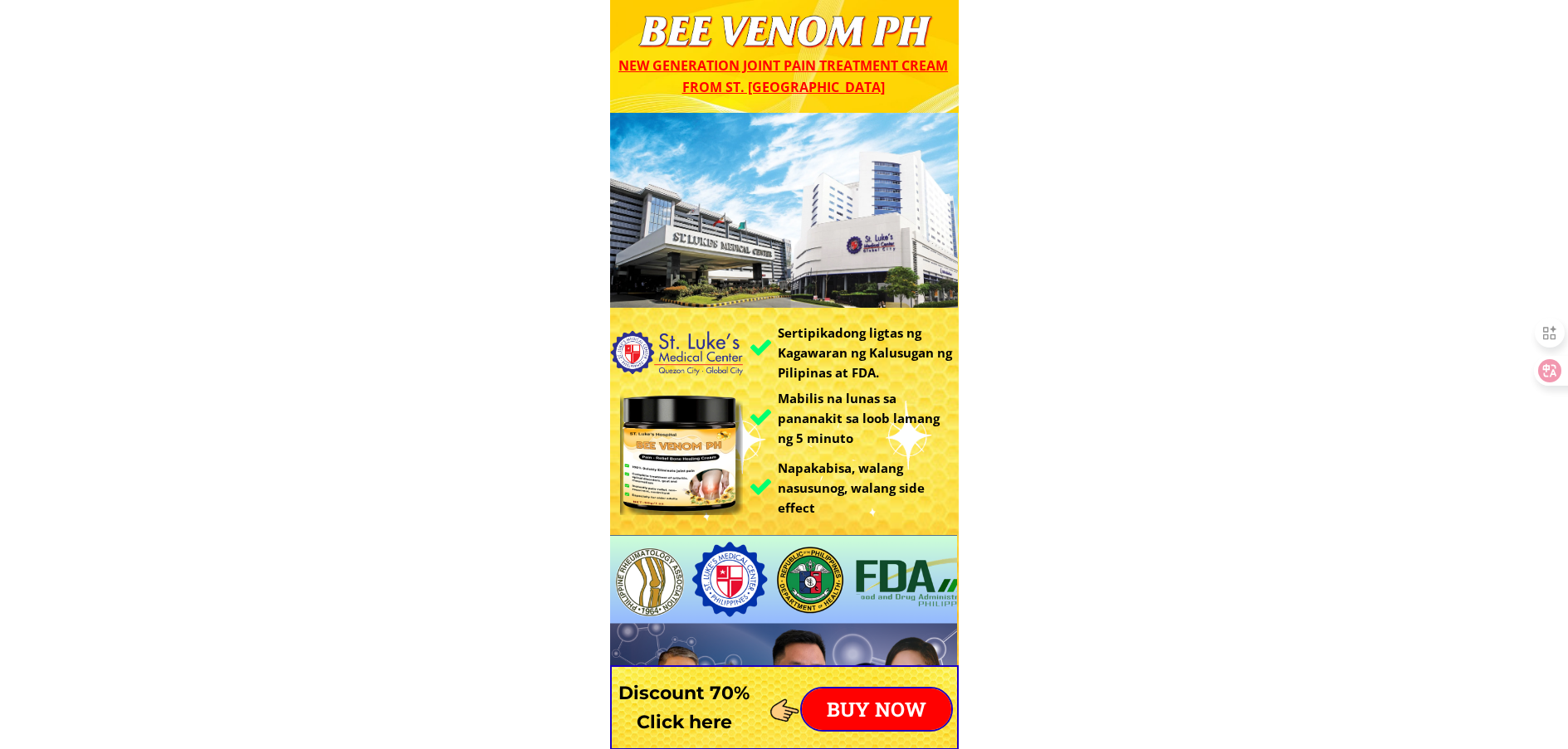
click at [868, 714] on p "BUY NOW" at bounding box center [876, 710] width 150 height 41
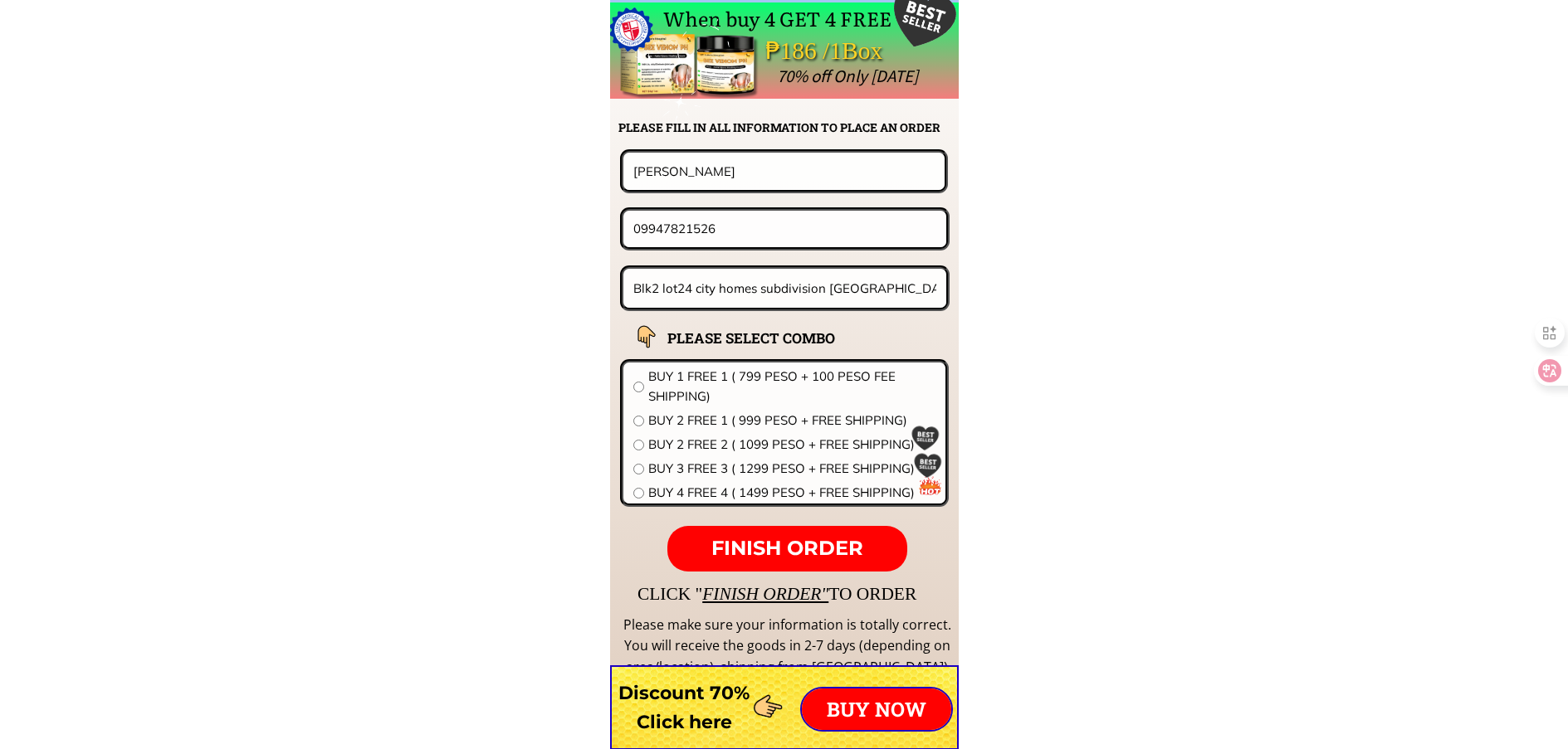
scroll to position [13022, 0]
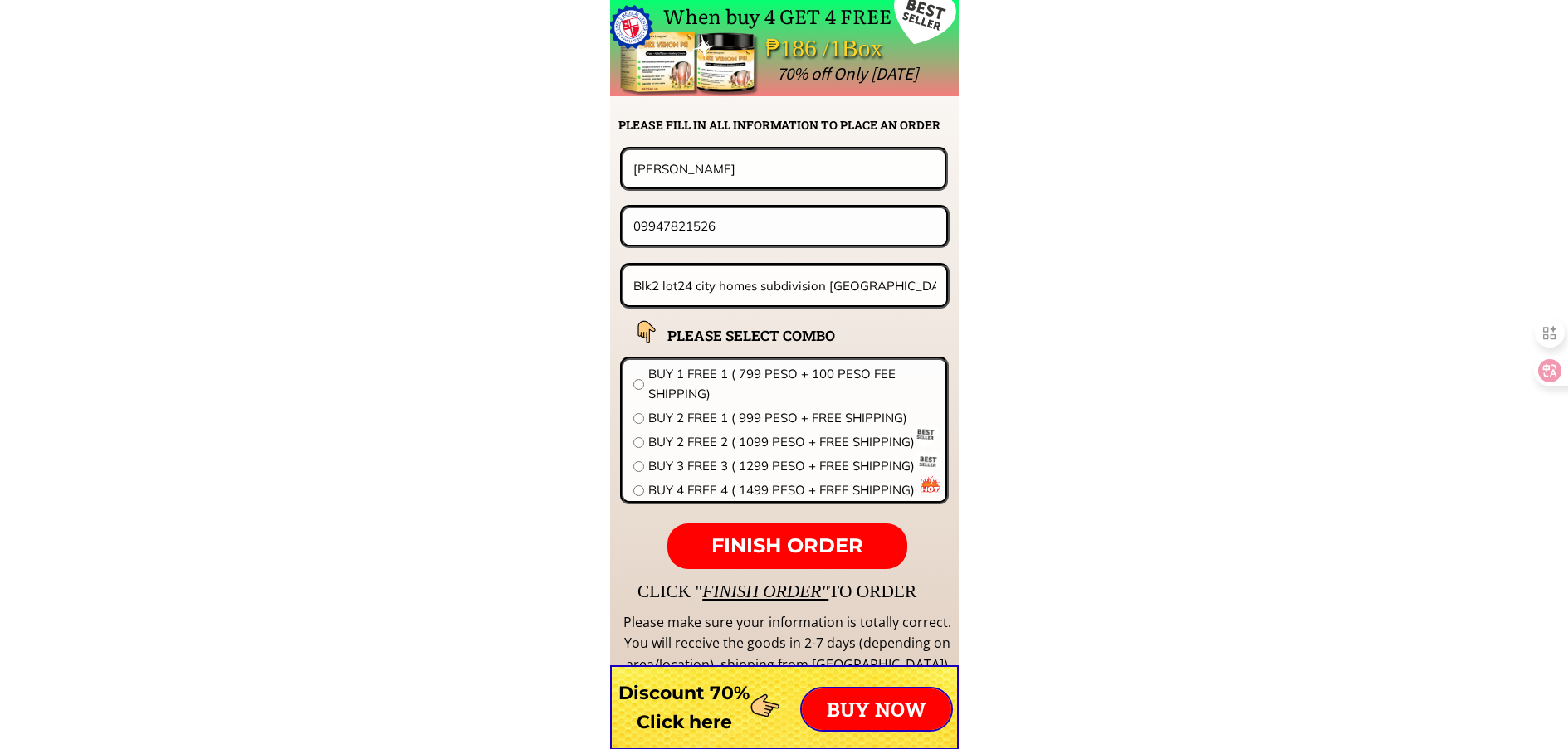
drag, startPoint x: 748, startPoint y: 155, endPoint x: 750, endPoint y: 170, distance: 15.1
click at [748, 169] on input "Marlene Fernandez" at bounding box center [783, 168] width 309 height 37
drag, startPoint x: 755, startPoint y: 172, endPoint x: 270, endPoint y: 163, distance: 485.1
paste input "Order Gloria Israel"
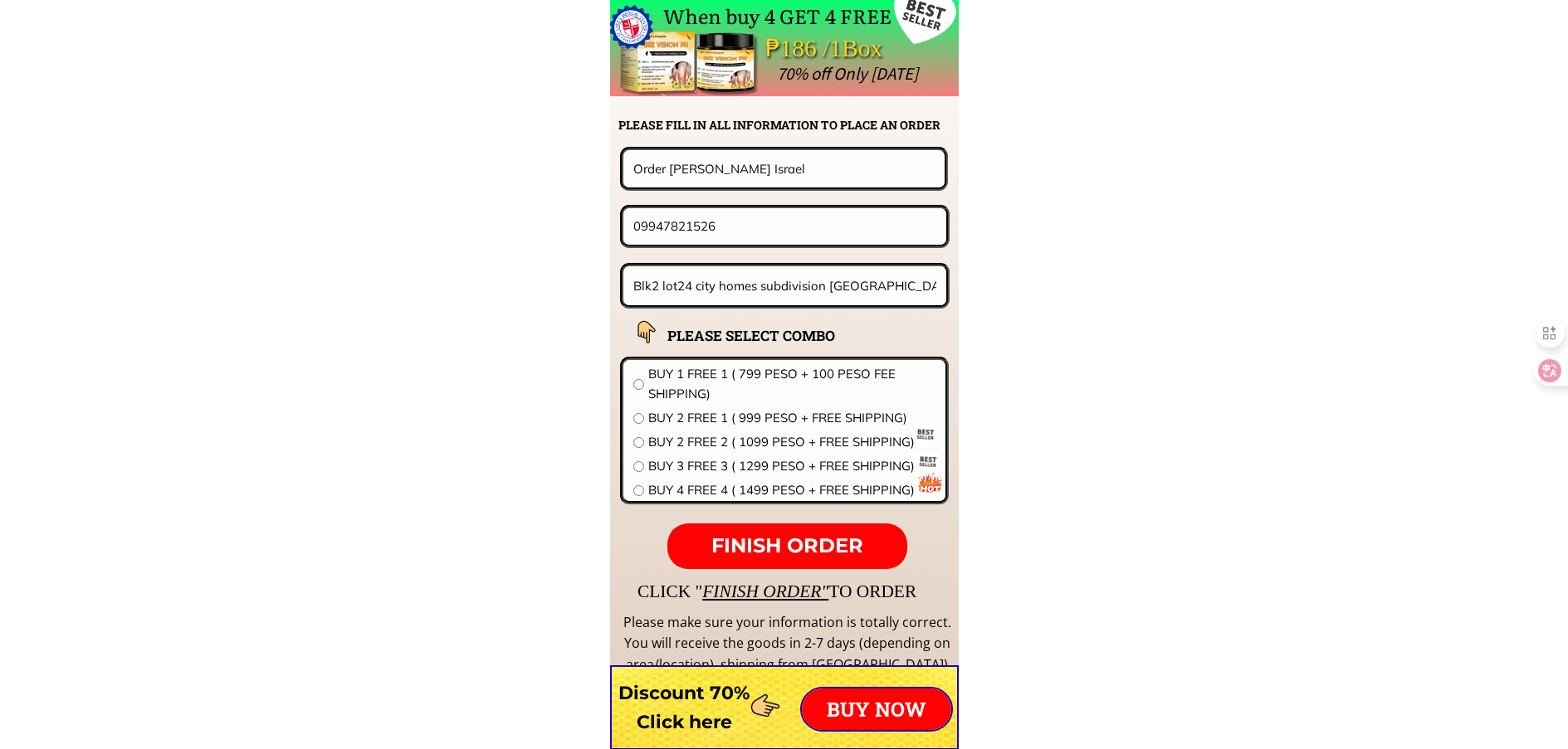
type input "Order Gloria Israel"
drag, startPoint x: 727, startPoint y: 218, endPoint x: 535, endPoint y: 222, distance: 192.0
paste input "211 M. Sioson St., Dampalit, Malabon, City CF"
click at [768, 293] on input "Blk2 lot24 city homes subdivision nancayasan urdaneta City pangasinan" at bounding box center [785, 285] width 312 height 39
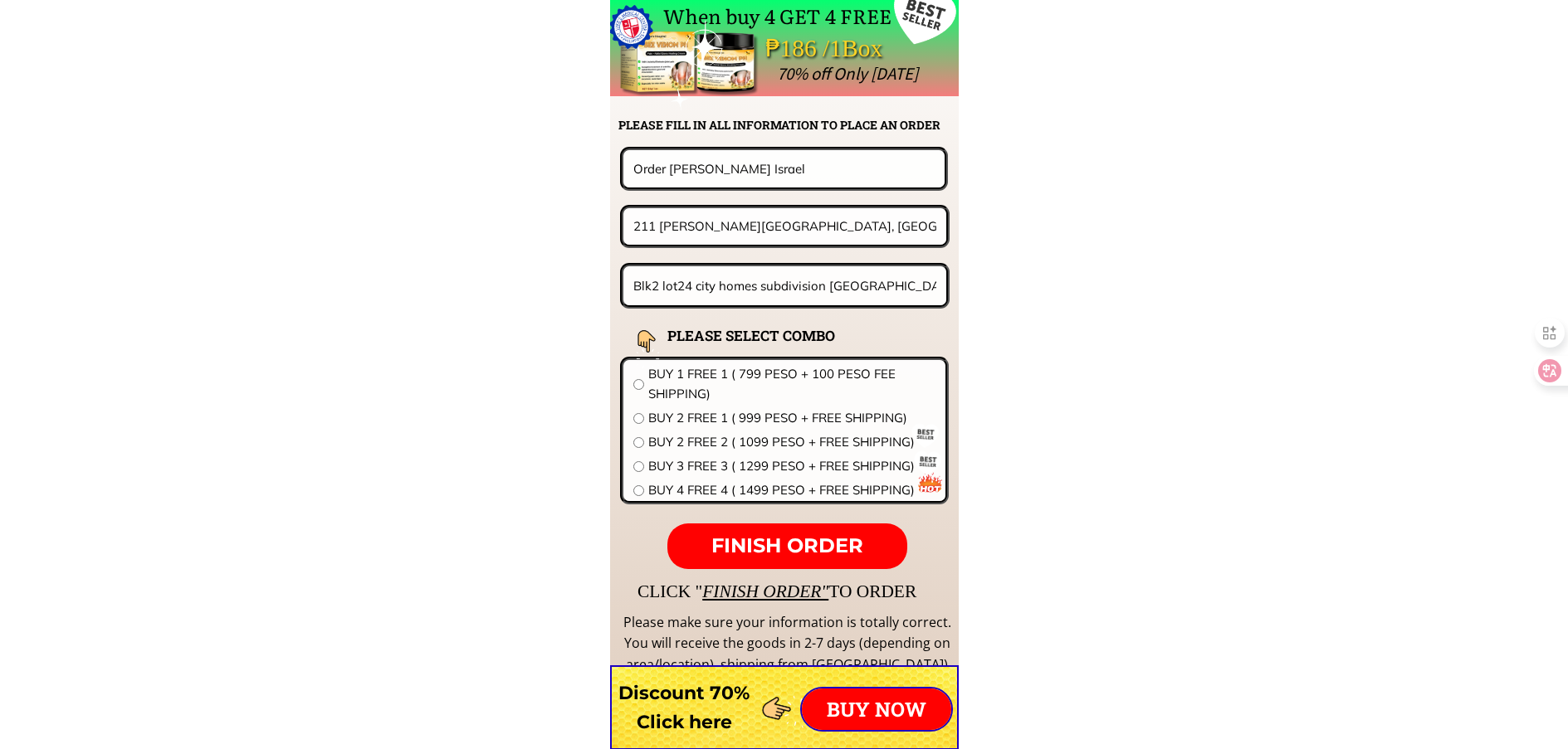
click at [923, 224] on input "211 M. Sioson St., Dampalit, Malabon, City CF" at bounding box center [784, 226] width 311 height 36
paste input "08121715225"
drag, startPoint x: 849, startPoint y: 225, endPoint x: 493, endPoint y: 225, distance: 356.0
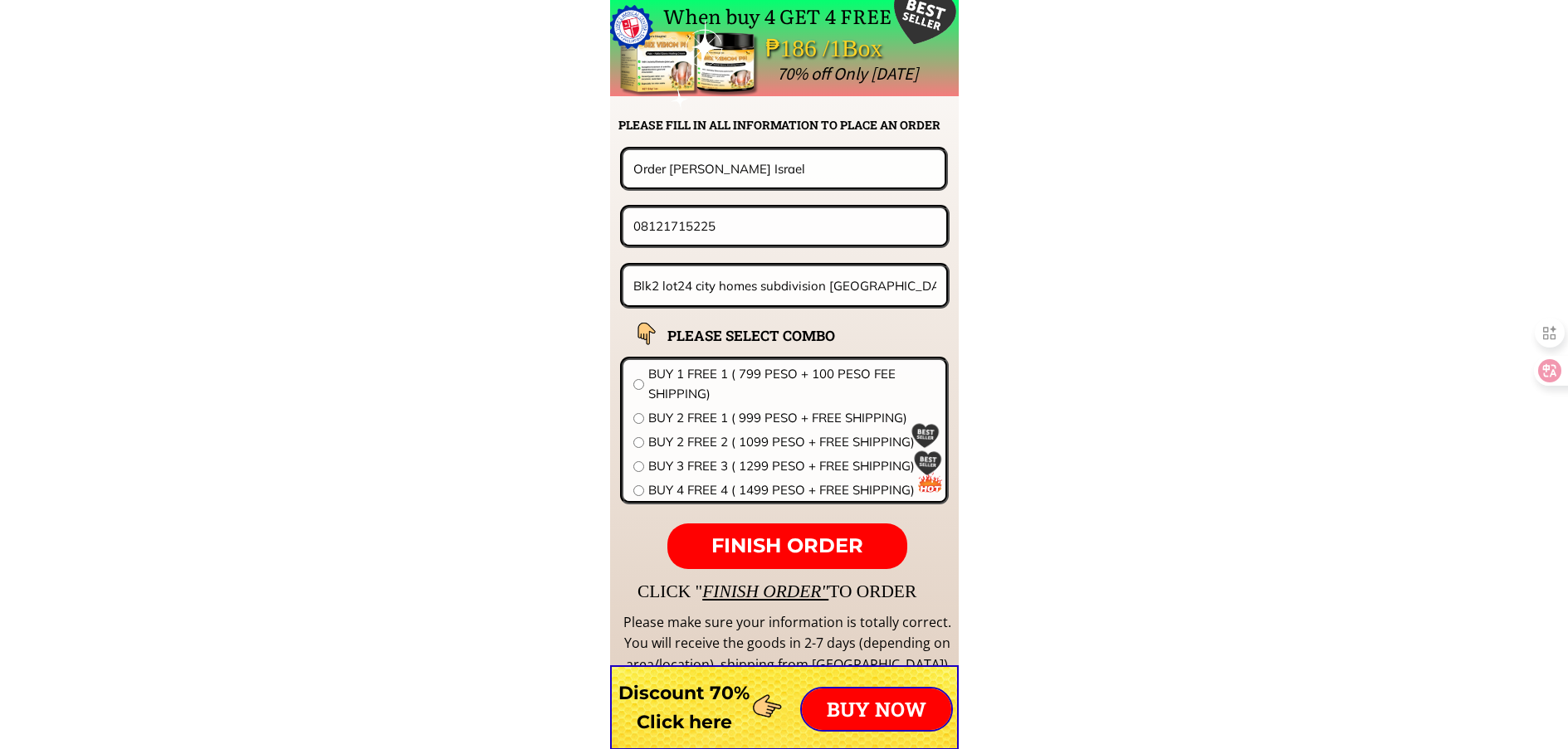
type input "08121715225"
click at [704, 274] on input "Blk2 lot24 city homes subdivision nancayasan urdaneta City pangasinan" at bounding box center [785, 285] width 312 height 39
paste input "211 M. Sioson St., Dampalit, Malabon, City CF"
type input "211 M. Sioson St., Dampalit, Malabon, City CF"
click at [701, 394] on span "BUY 1 FREE 1 ( 799 PESO + 100 PESO FEE SHIPPING)" at bounding box center [792, 384] width 287 height 39
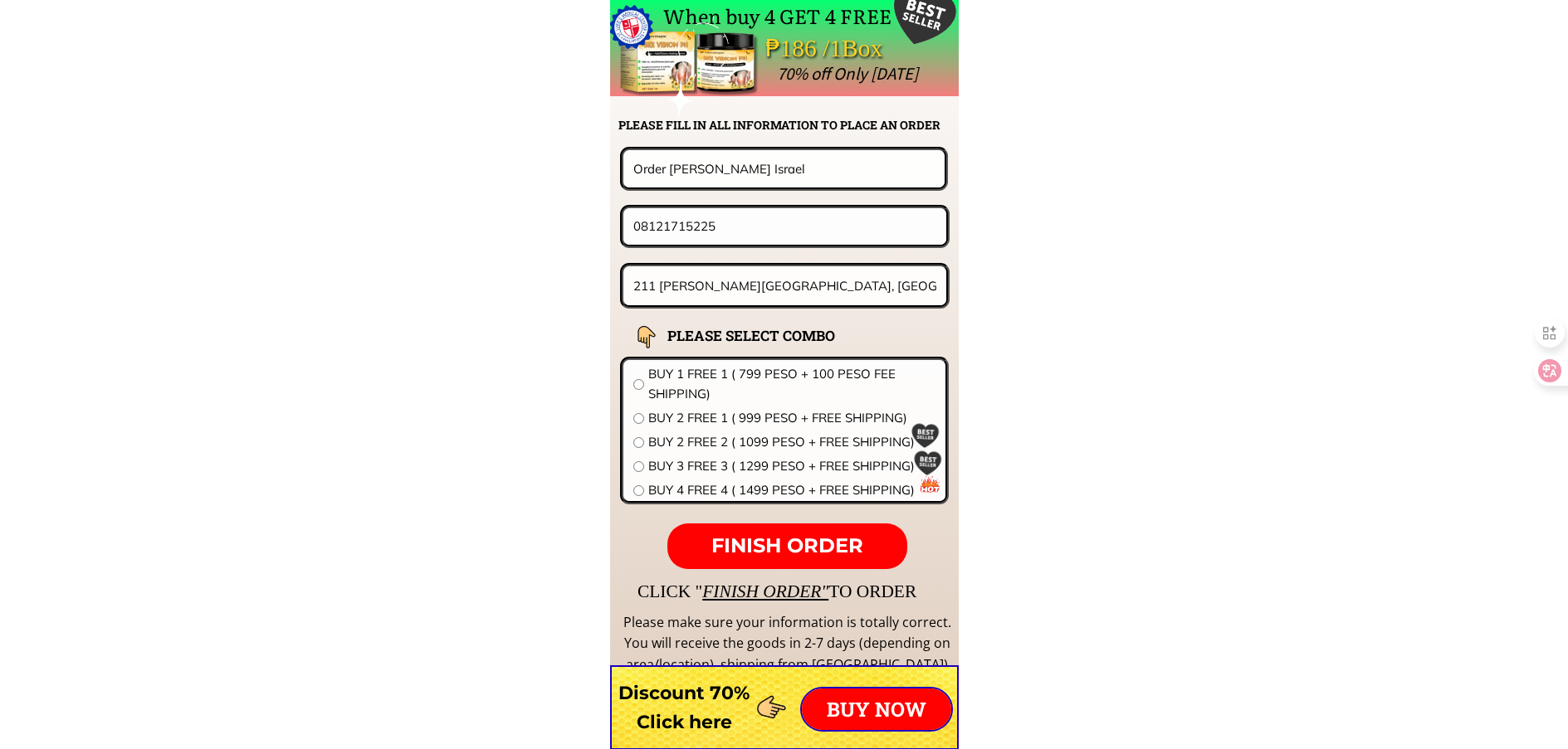
radio input "true"
click at [779, 539] on span "FINISH ORDER" at bounding box center [787, 545] width 152 height 24
paste input "9"
drag, startPoint x: 753, startPoint y: 225, endPoint x: 417, endPoint y: 225, distance: 336.0
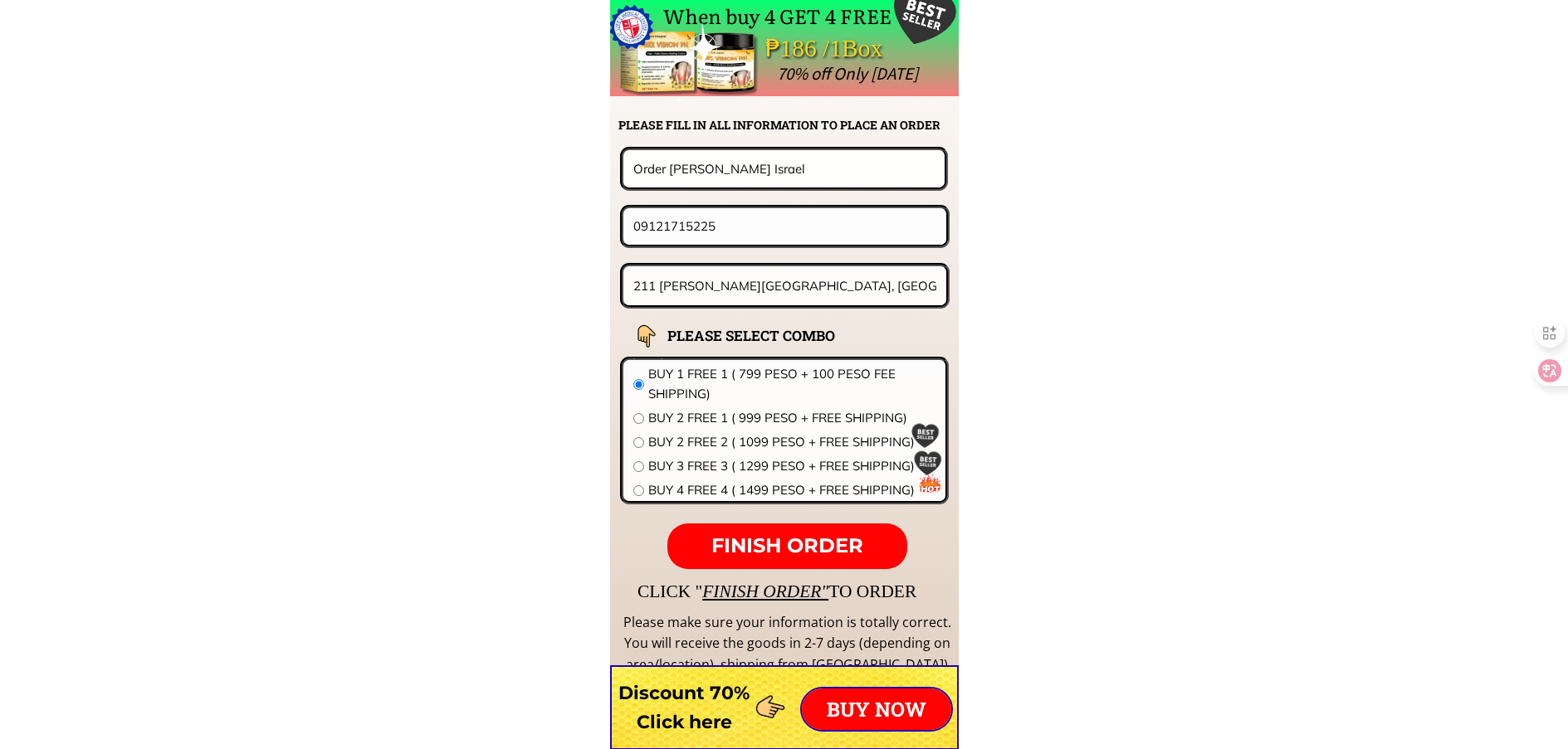
paste input "tel"
type input "09121715225"
click button "submit" at bounding box center [0, 0] width 0 height 0
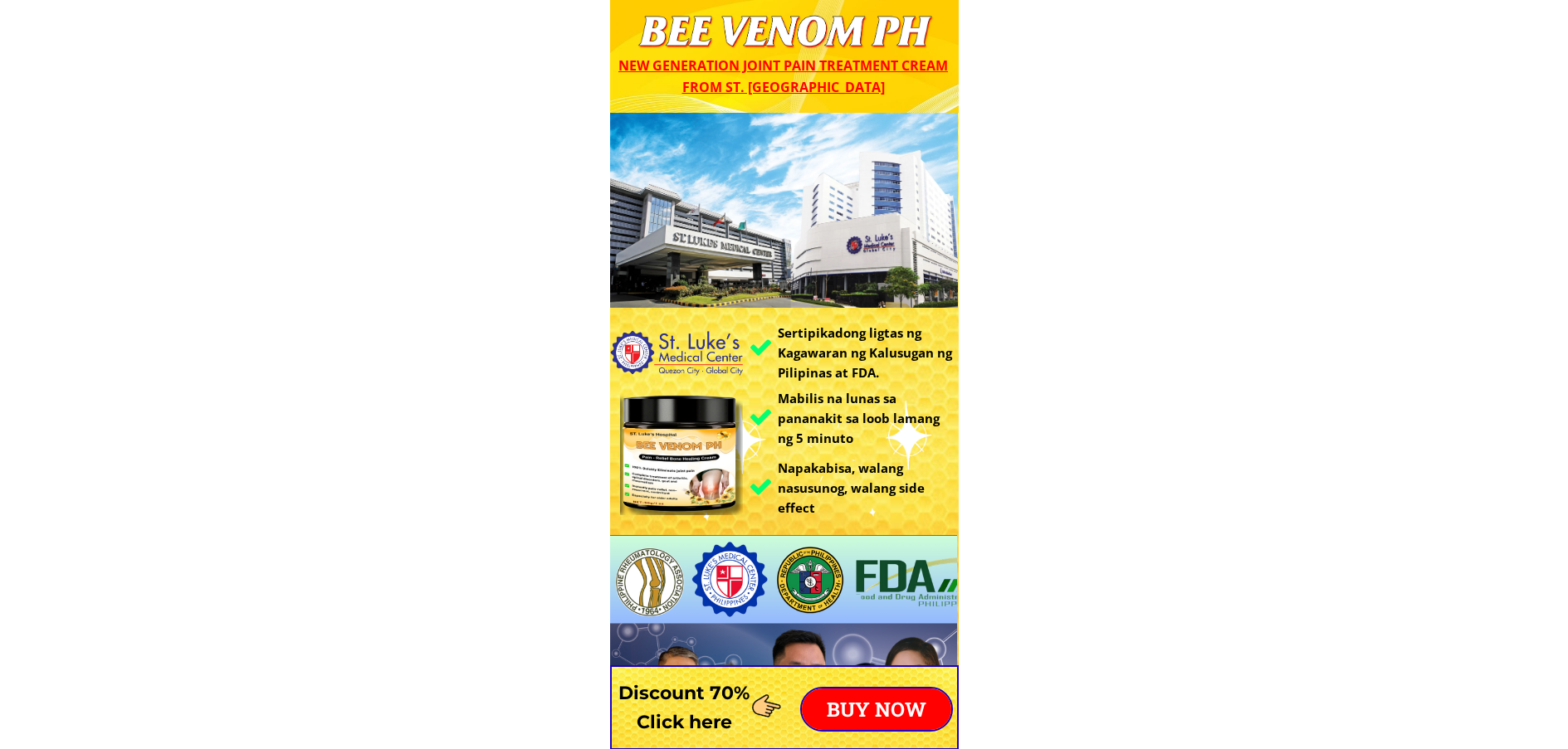
click at [859, 706] on p "BUY NOW" at bounding box center [876, 710] width 150 height 41
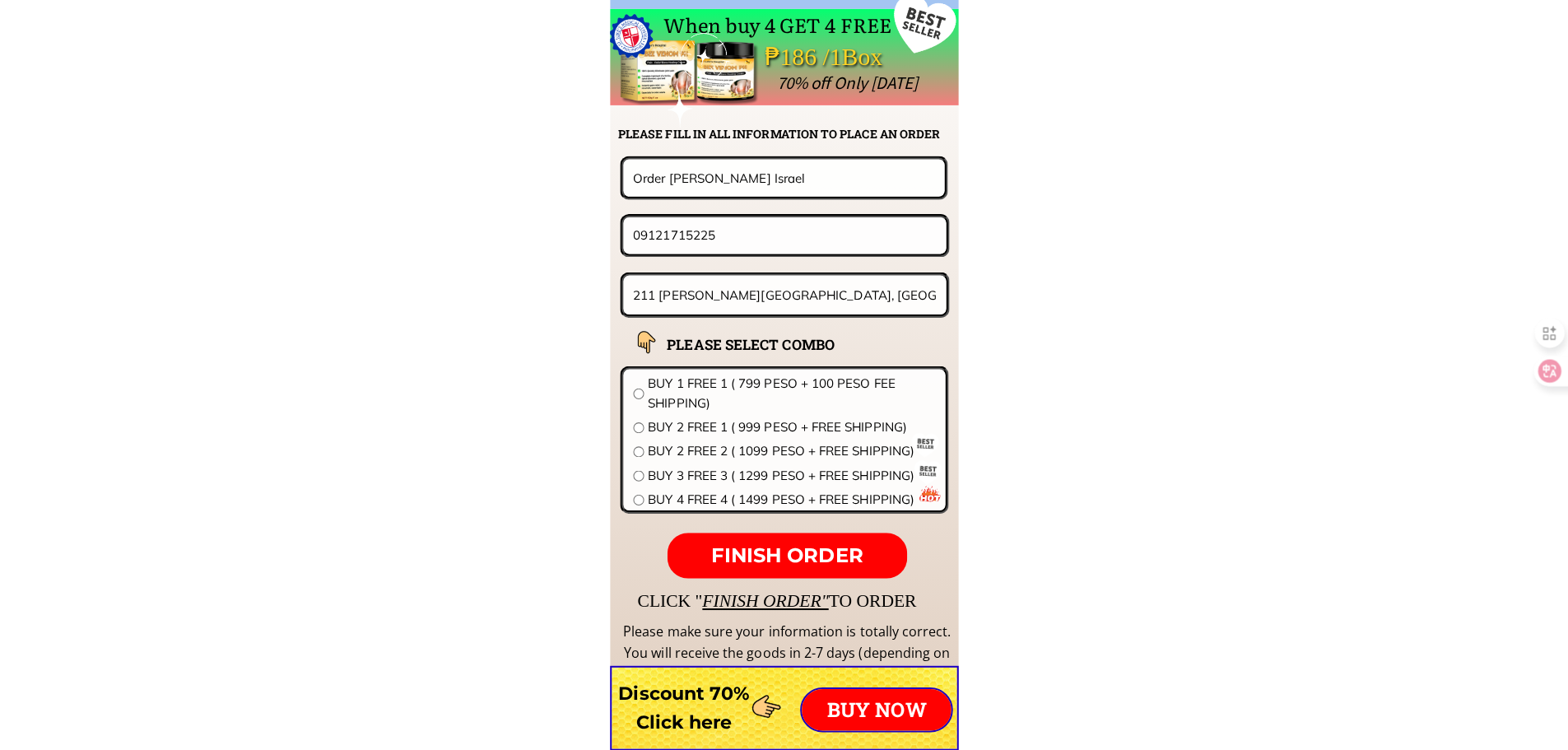
scroll to position [12915, 0]
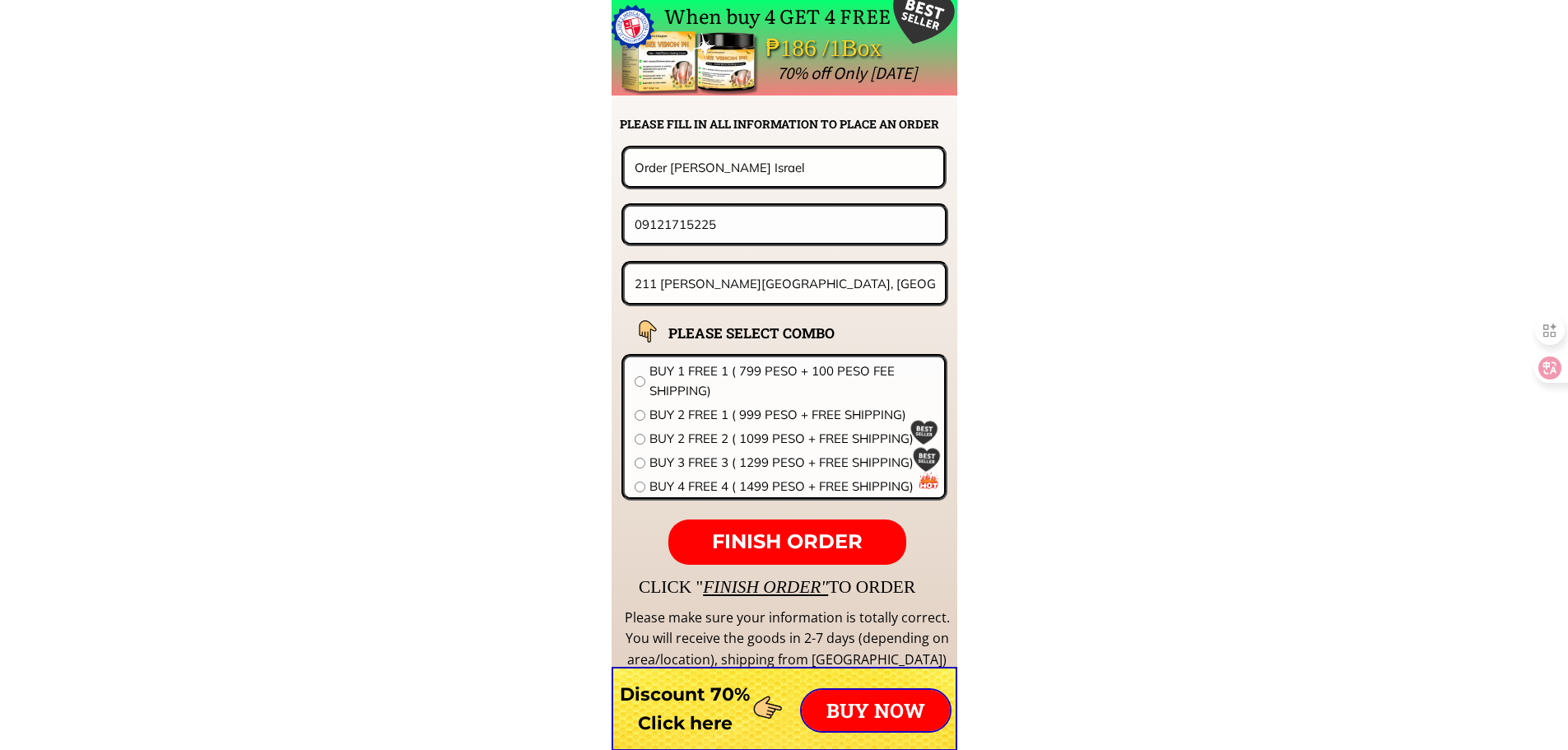
drag, startPoint x: 590, startPoint y: 159, endPoint x: 618, endPoint y: 172, distance: 30.9
paste input "Adelina C. Bautista"
type input "Adelina C. Bautista"
drag, startPoint x: 717, startPoint y: 230, endPoint x: 341, endPoint y: 185, distance: 378.7
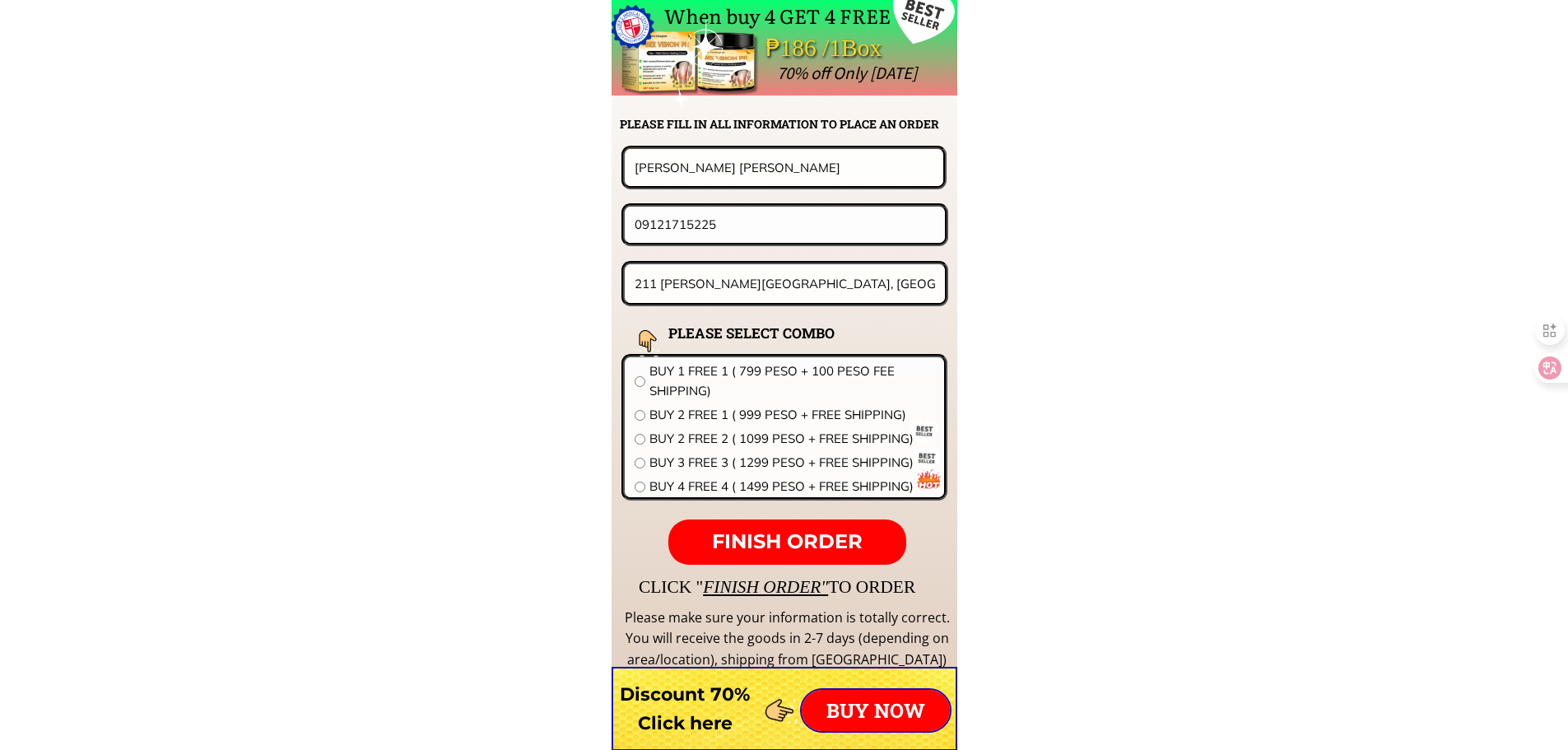
paste input "569564390"
type input "09569564390"
click at [862, 270] on input "211 M. Sioson St., Dampalit, Malabon, City CF" at bounding box center [786, 283] width 310 height 38
paste input "Manuel ,Santos st. Sitio mulawin BarangaySan Rque Antipolo,Citye Antipolo City""
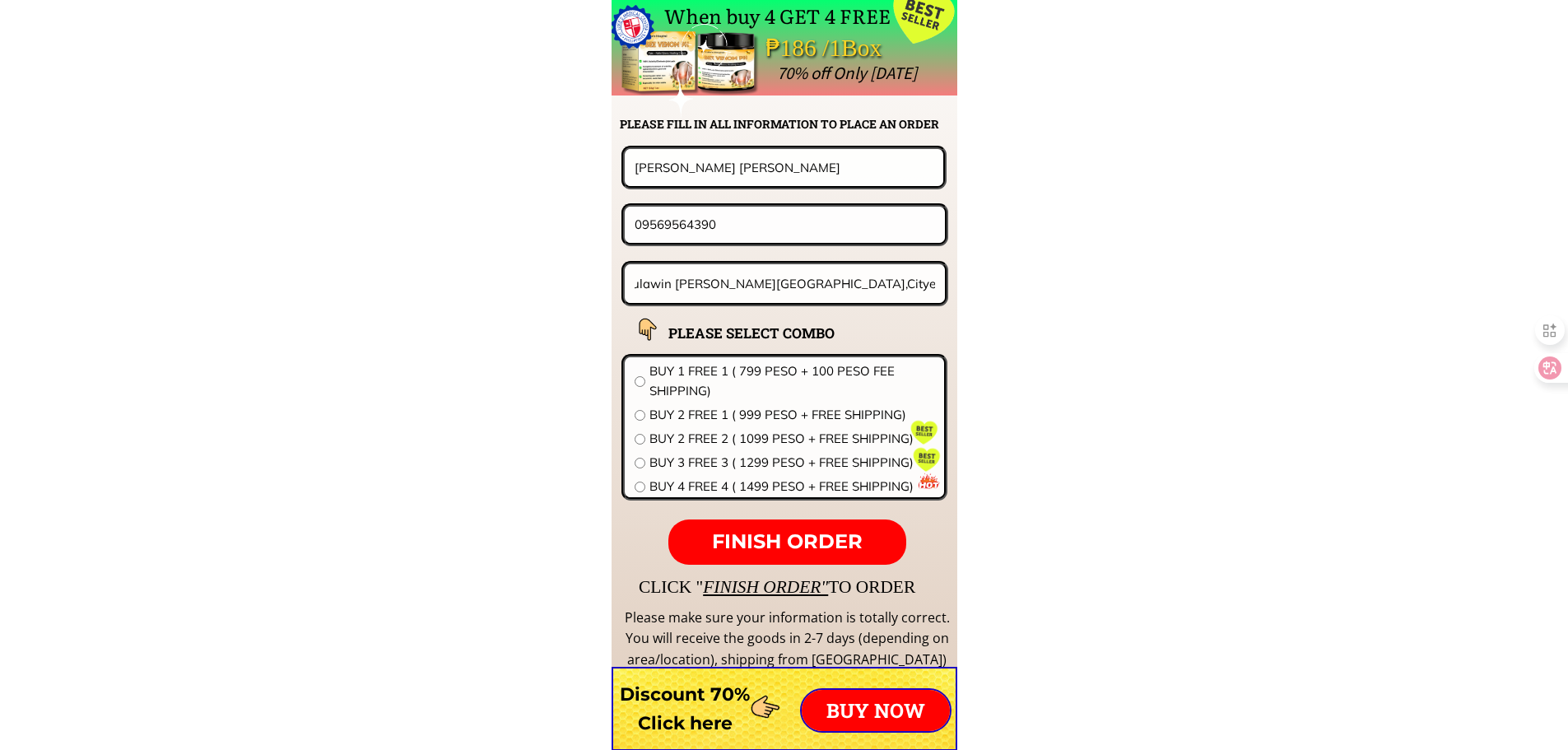
scroll to position [0, 158]
type input "Manuel ,Santos st. Sitio mulawin BarangaySan Rque Antipolo,Citye Antipolo City"
click at [742, 434] on span "BUY 2 FREE 2 ( 1099 PESO + FREE SHIPPING)" at bounding box center [792, 439] width 285 height 20
radio input "true"
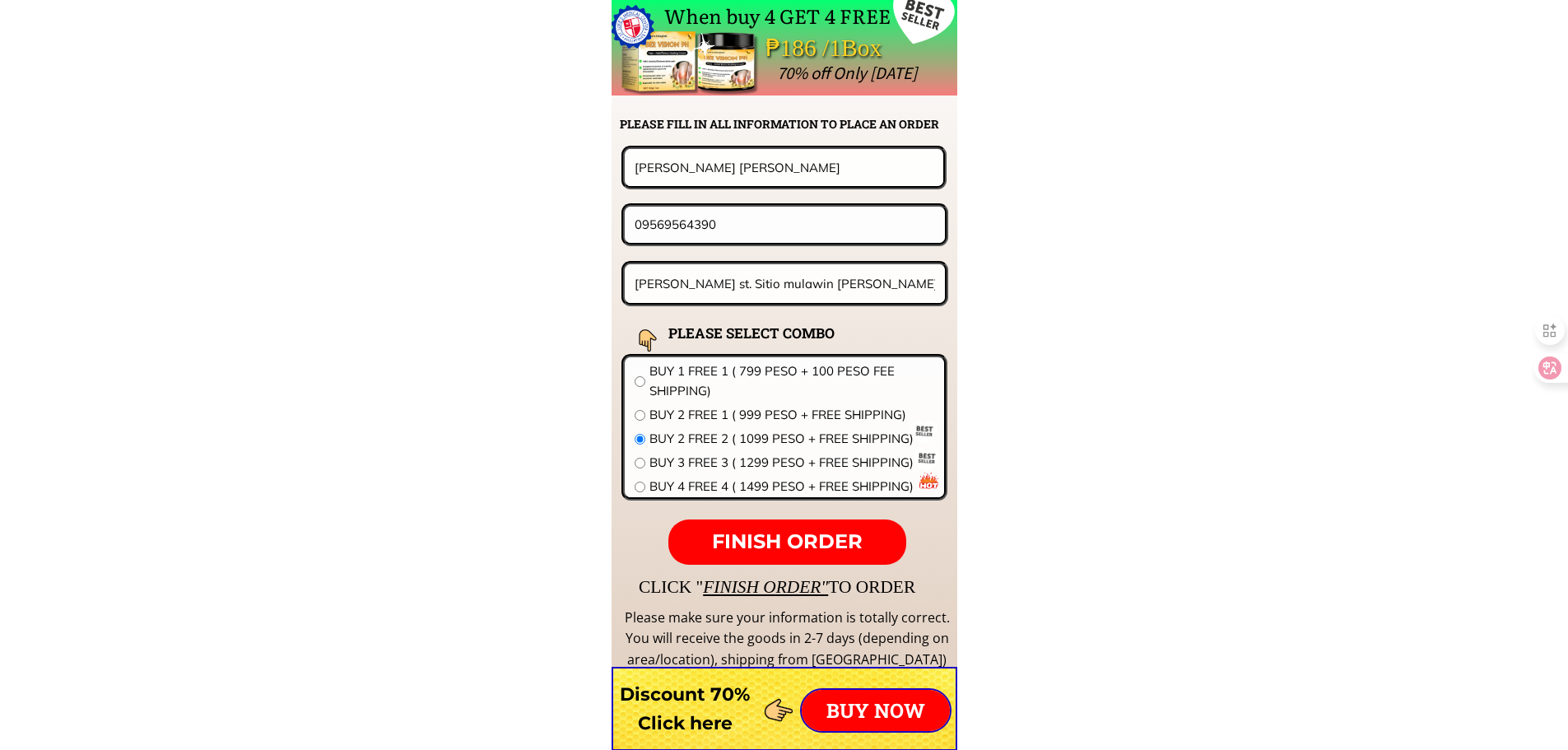
click at [797, 549] on span "FINISH ORDER" at bounding box center [787, 541] width 150 height 24
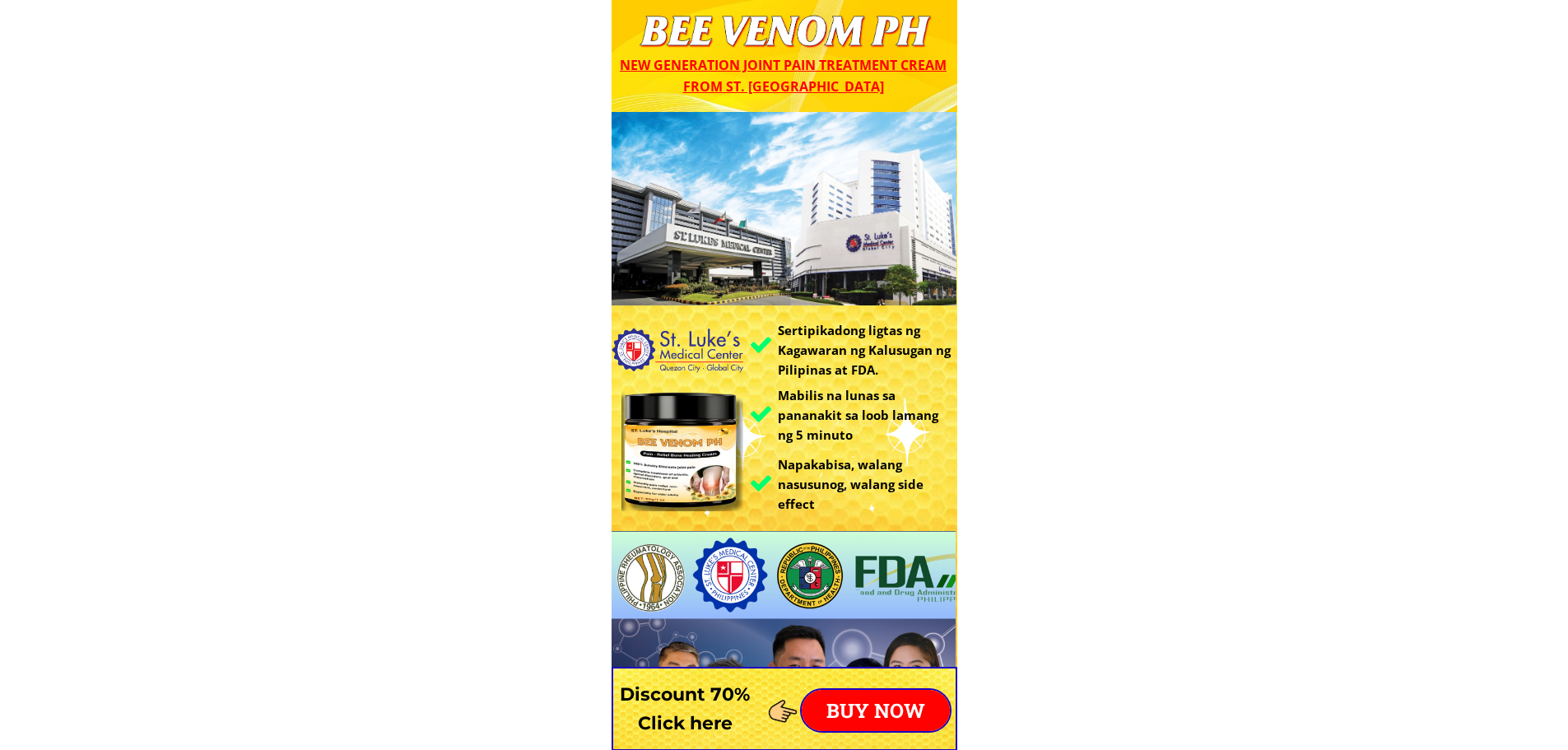
click at [882, 720] on p "BUY NOW" at bounding box center [876, 710] width 149 height 41
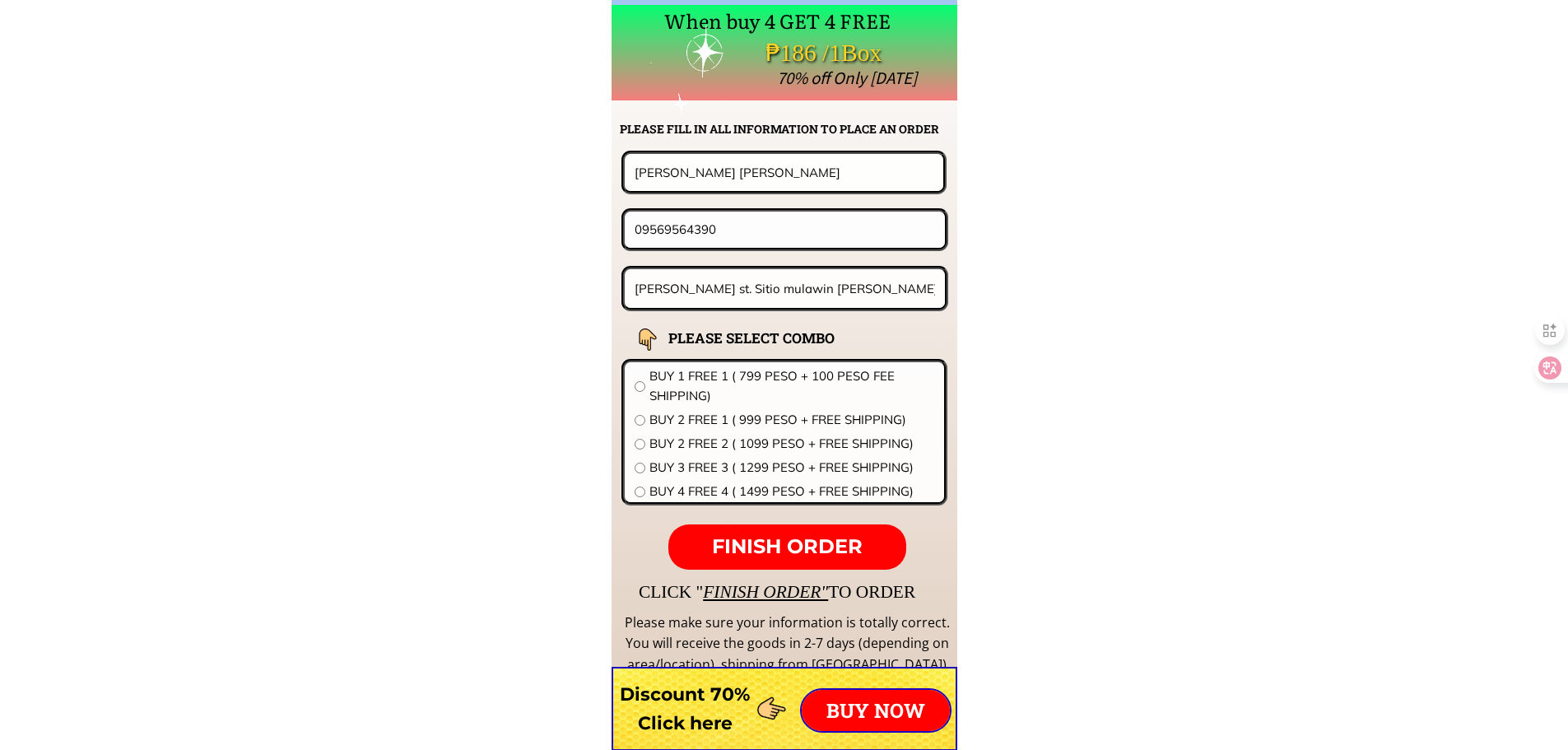
scroll to position [12915, 0]
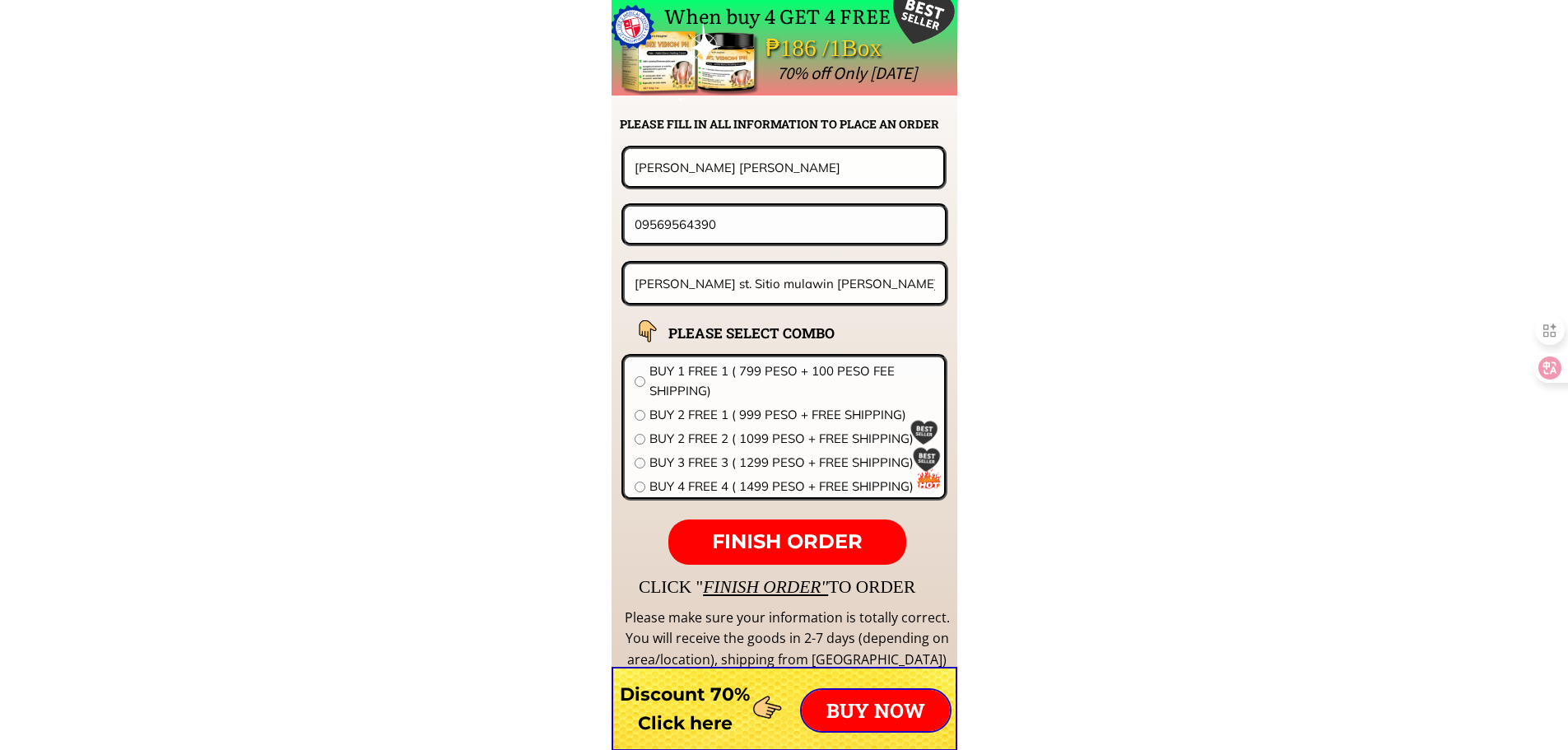
drag, startPoint x: 774, startPoint y: 156, endPoint x: 259, endPoint y: 143, distance: 515.2
paste input "dionesiojavier"
type input "dionesiojavier"
drag, startPoint x: 706, startPoint y: 226, endPoint x: 303, endPoint y: 199, distance: 403.9
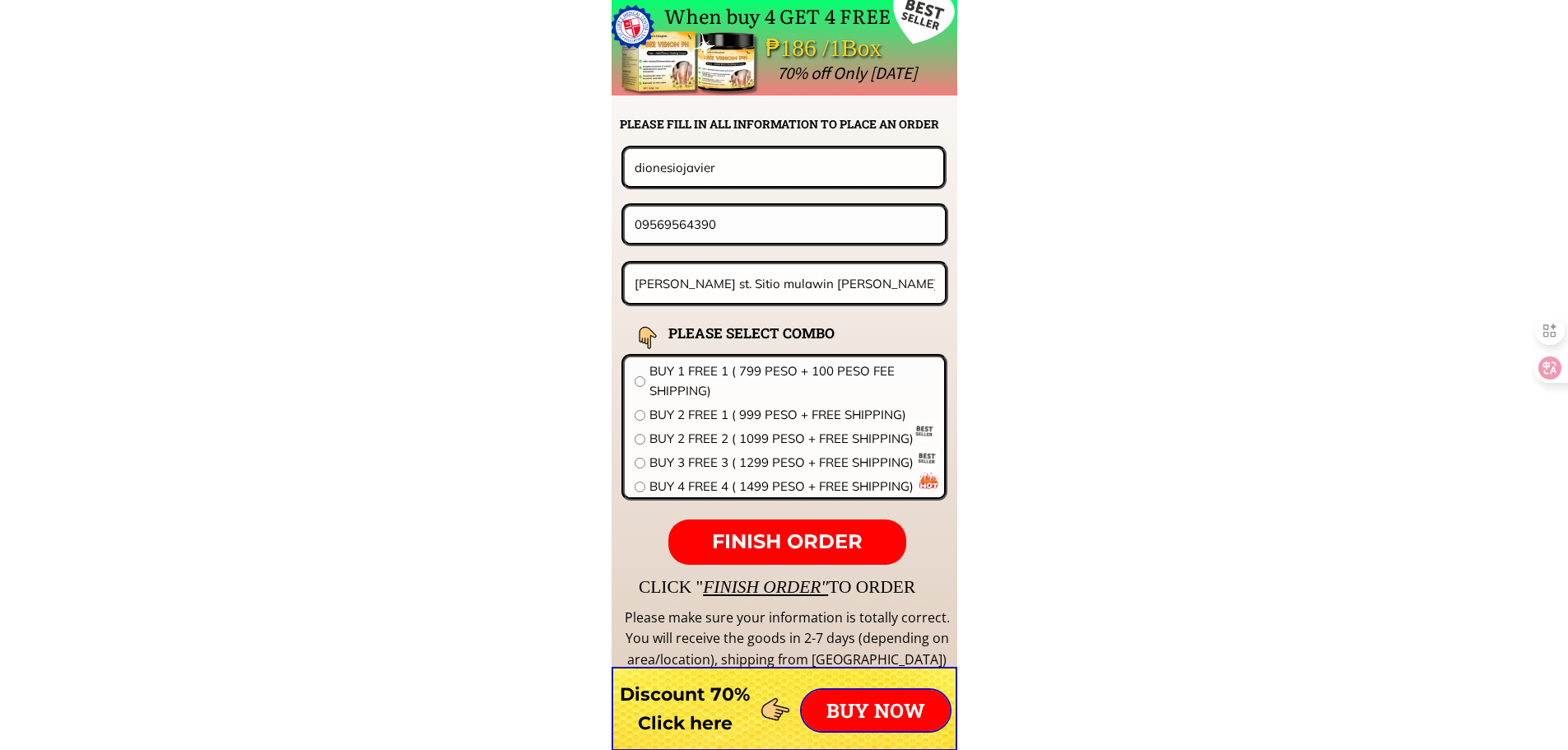
paste input "464100255"
type input "09464100255"
click at [748, 276] on input "Manuel ,Santos st. Sitio mulawin BarangaySan Rque Antipolo,Citye Antipolo City" at bounding box center [786, 283] width 310 height 38
paste input "Dr Chavez st bgy San Felipe cuenca batangas""
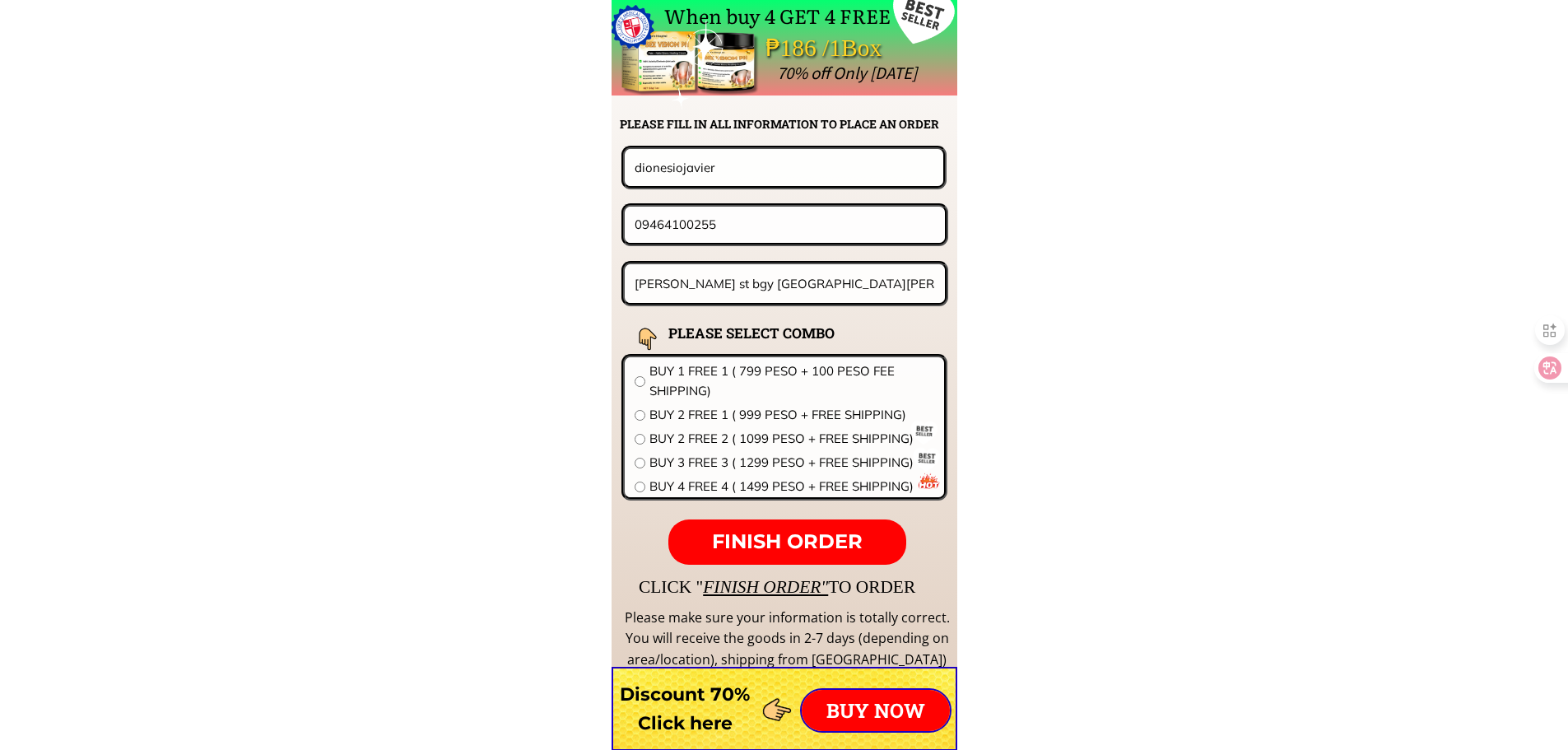
type input "[PERSON_NAME] st bgy [GEOGRAPHIC_DATA][PERSON_NAME]"
click at [729, 420] on span "BUY 2 FREE 1 ( 999 PESO + FREE SHIPPING)" at bounding box center [792, 415] width 285 height 20
radio input "true"
click at [791, 528] on p "FINISH ORDER" at bounding box center [787, 543] width 237 height 46
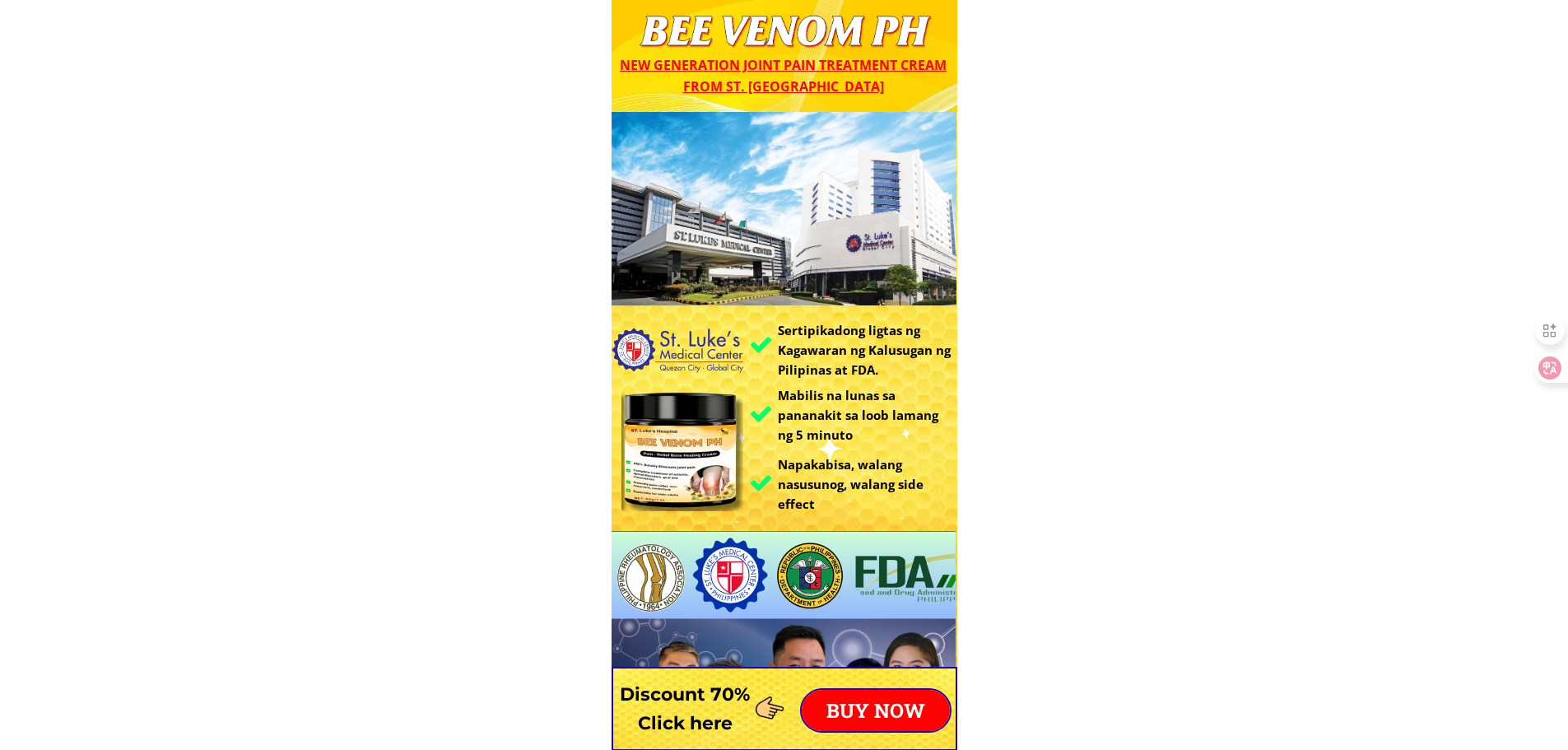
click at [888, 702] on p "BUY NOW" at bounding box center [876, 710] width 149 height 41
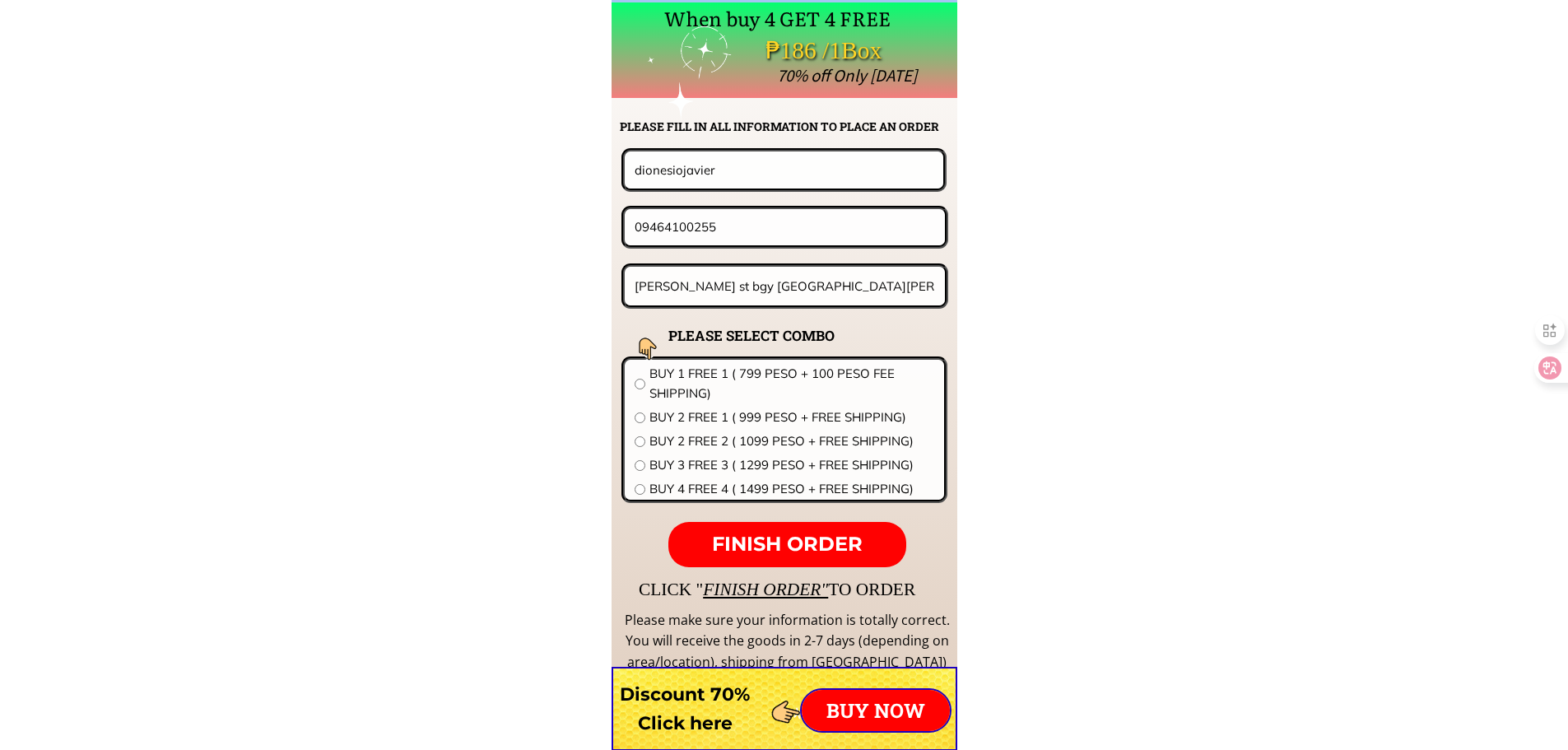
scroll to position [12915, 0]
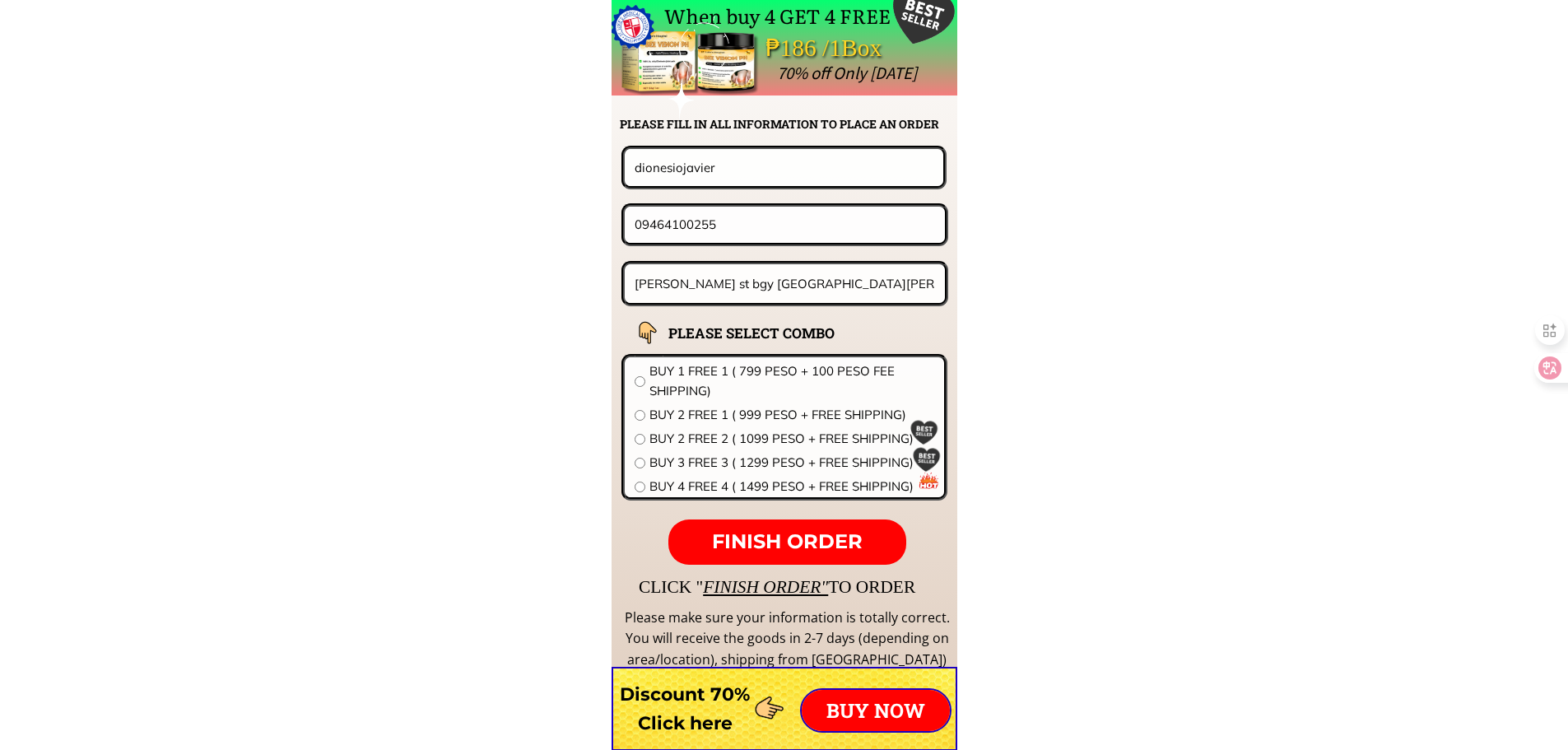
drag, startPoint x: 739, startPoint y: 171, endPoint x: 436, endPoint y: 173, distance: 303.0
paste input "Jose bayhon"
type input "Jose bayhon"
drag, startPoint x: 749, startPoint y: 240, endPoint x: 574, endPoint y: 239, distance: 175.0
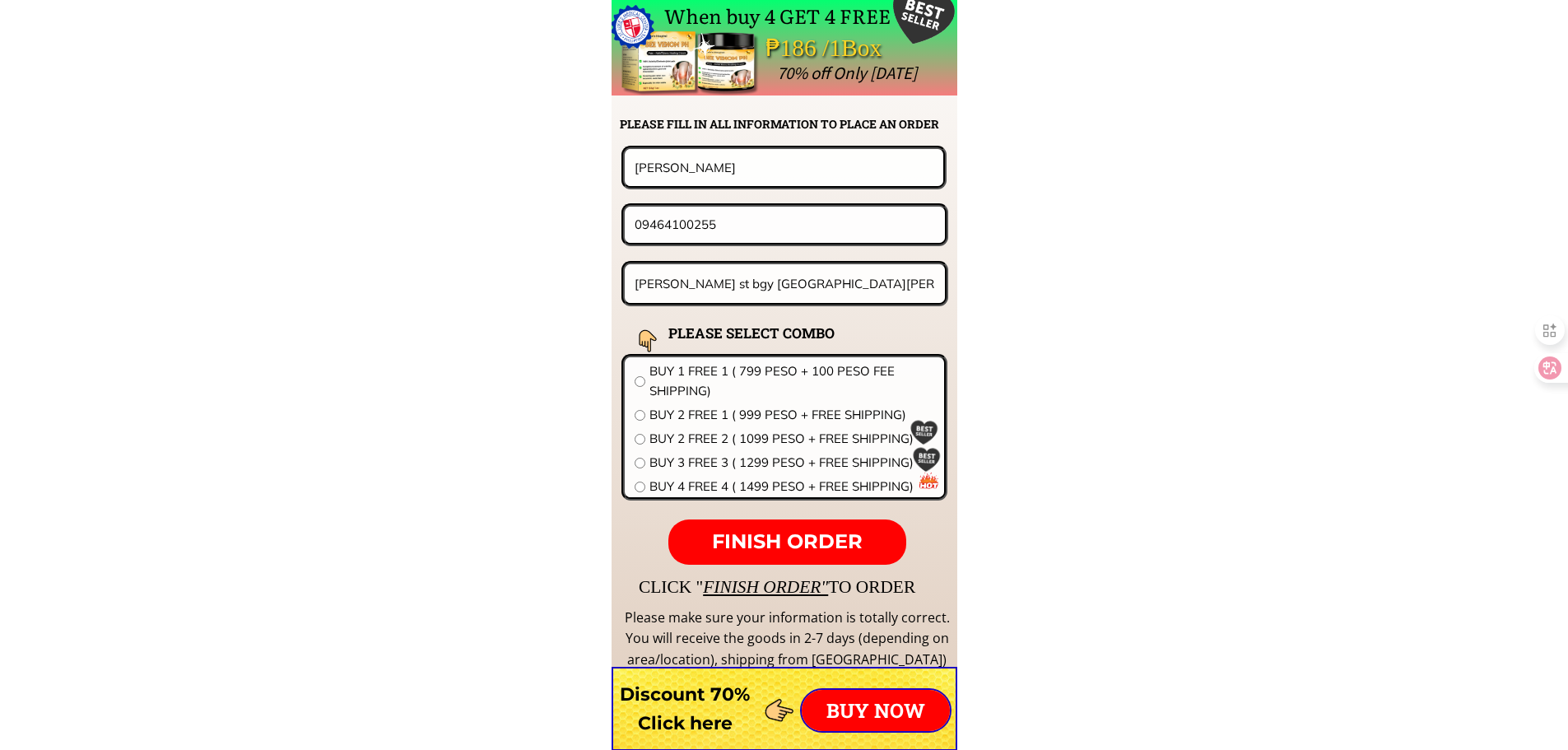
paste input "387554657"
type input "09387554657"
click at [749, 273] on input "Dr Chavez st bgy San Felipe cuenca batangas" at bounding box center [786, 283] width 310 height 38
paste input "Pooc 2silang cavite malapit sa elementary school ng pooc 2""
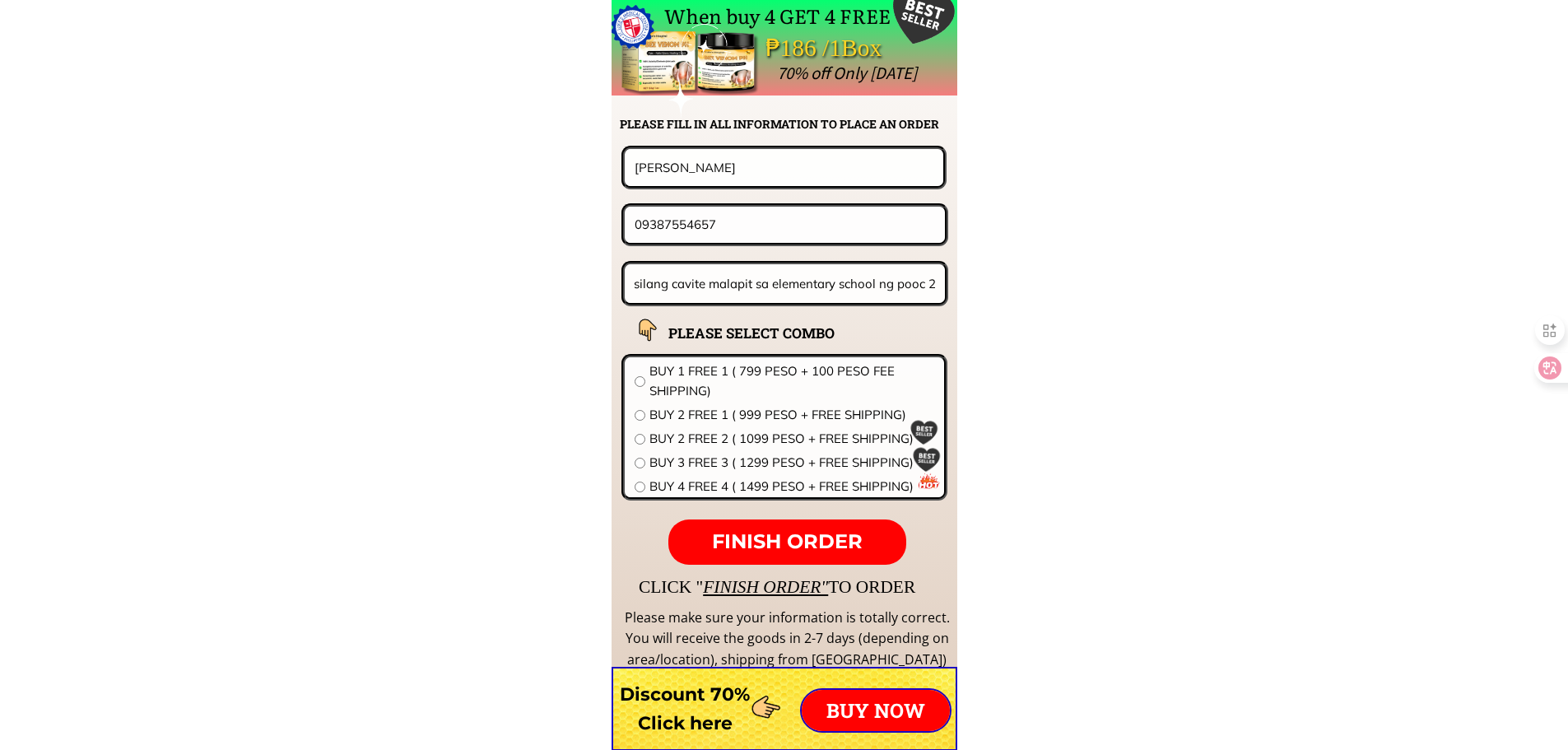
scroll to position [0, 38]
type input "Pooc 2silang cavite malapit sa elementary school ng pooc 2"
click at [730, 440] on span "BUY 2 FREE 2 ( 1099 PESO + FREE SHIPPING)" at bounding box center [792, 439] width 285 height 20
radio input "true"
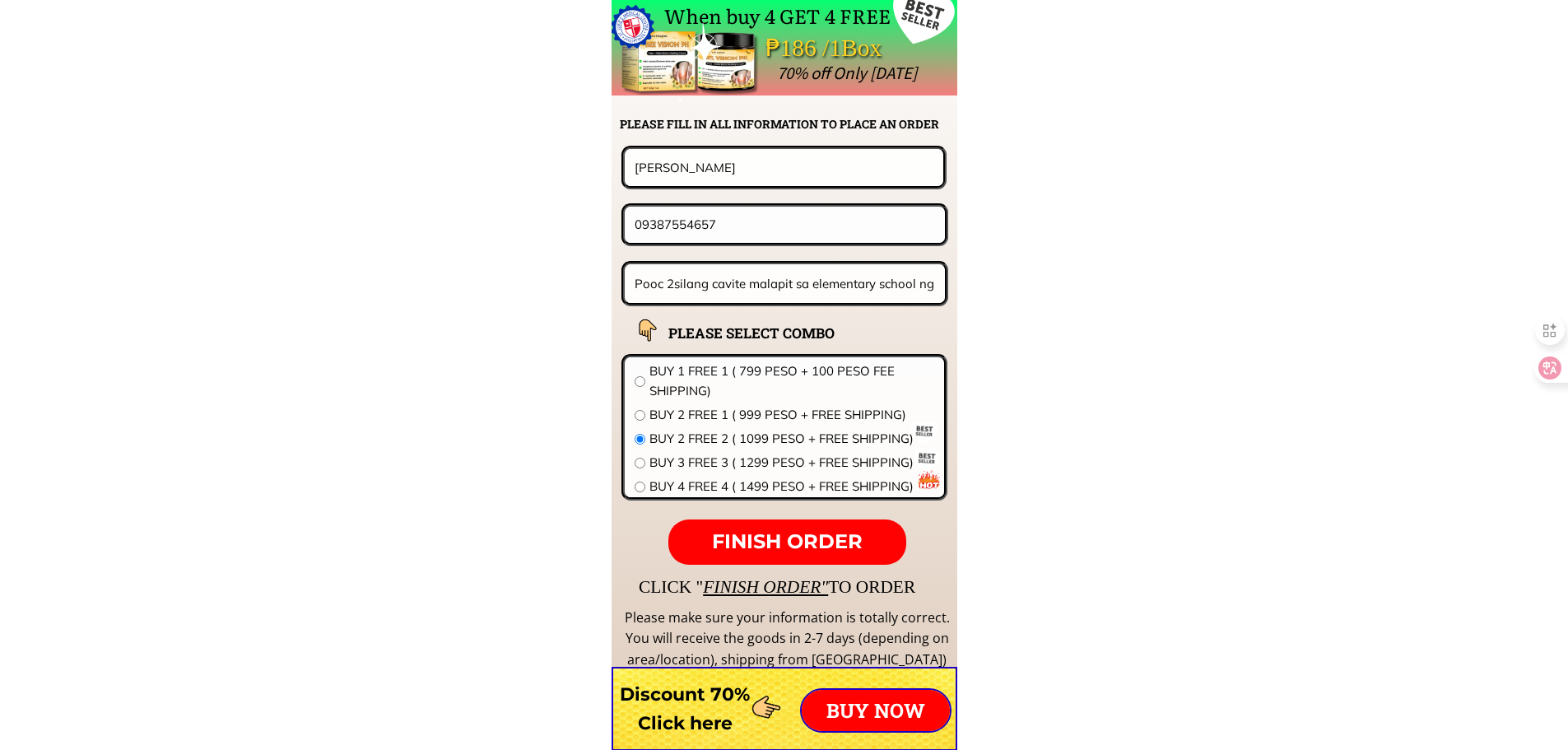
drag, startPoint x: 736, startPoint y: 225, endPoint x: 457, endPoint y: 208, distance: 279.5
click at [797, 545] on span "FINISH ORDER" at bounding box center [787, 541] width 150 height 24
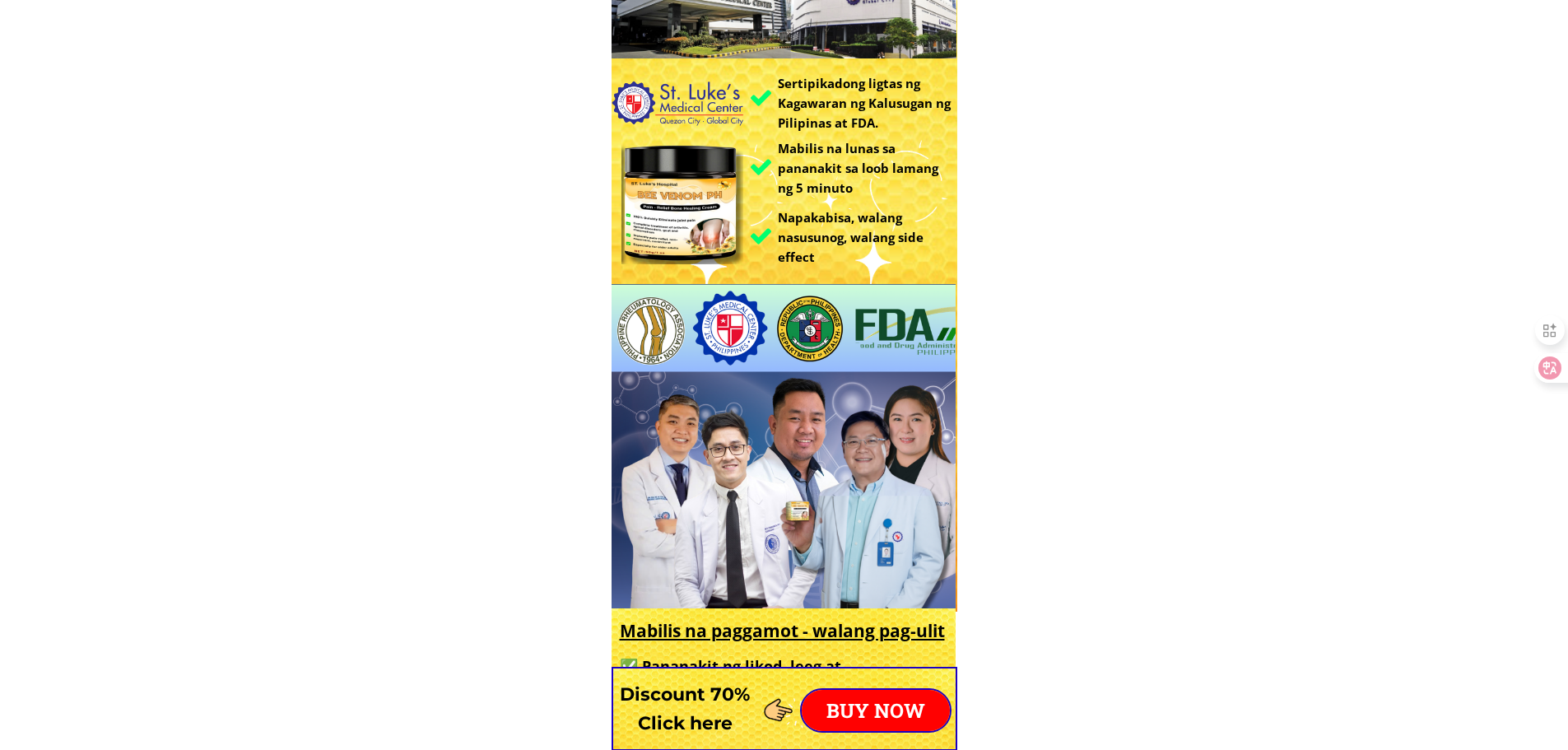
click at [882, 707] on p "BUY NOW" at bounding box center [876, 710] width 149 height 41
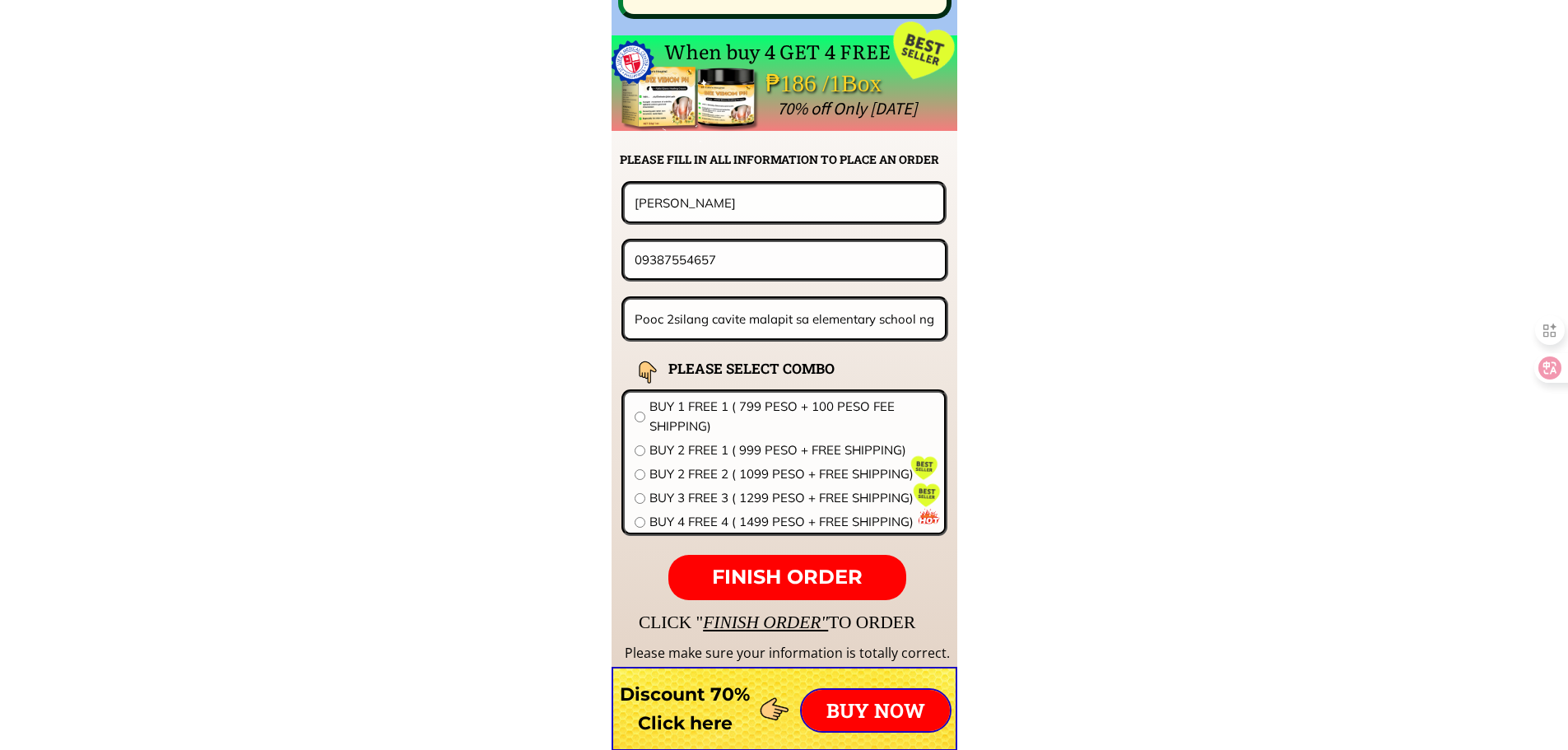
scroll to position [12915, 0]
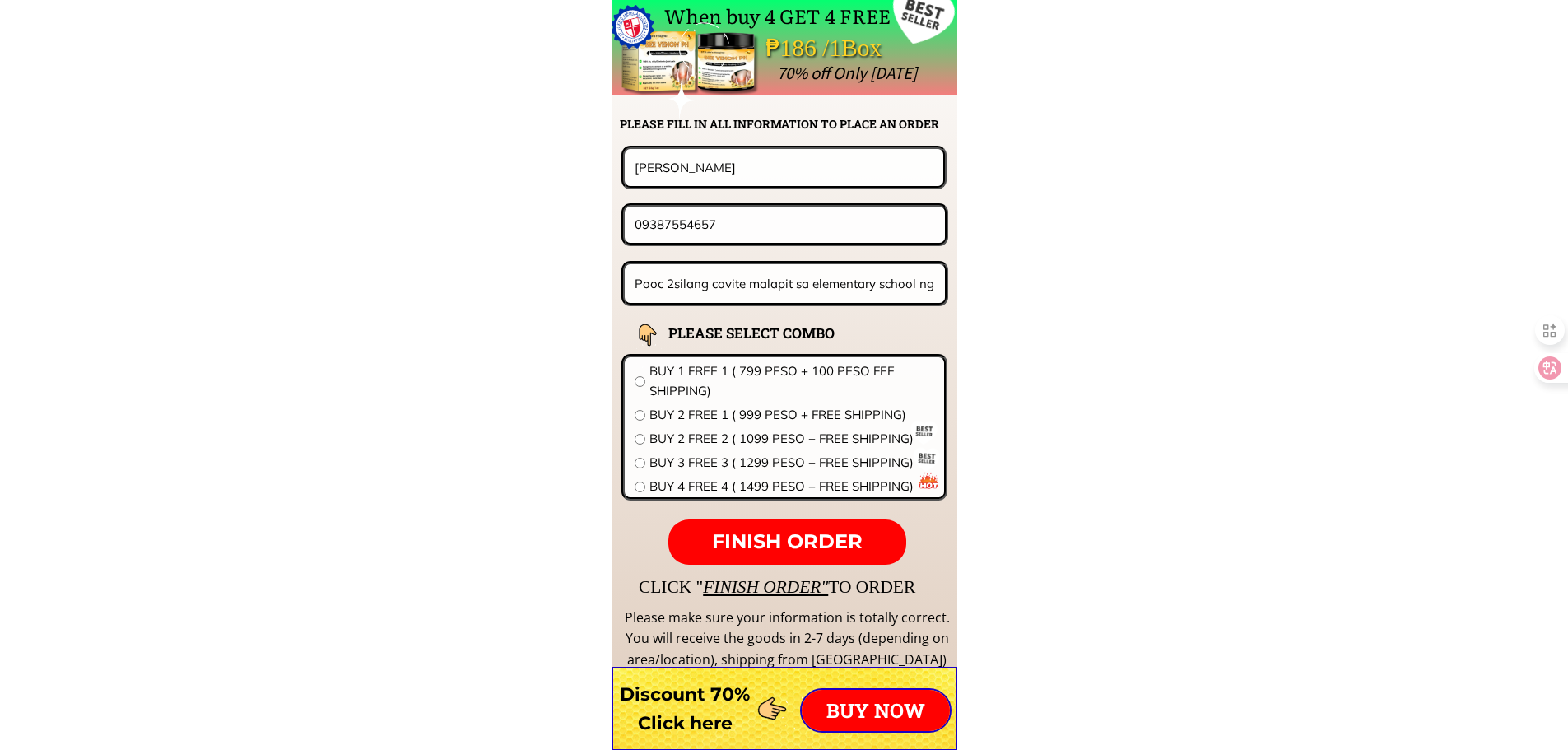
drag, startPoint x: 511, startPoint y: 153, endPoint x: 328, endPoint y: 169, distance: 183.7
paste input "Milagroscistobal"
type input "Milagroscistobal"
drag, startPoint x: 718, startPoint y: 235, endPoint x: 424, endPoint y: 222, distance: 294.3
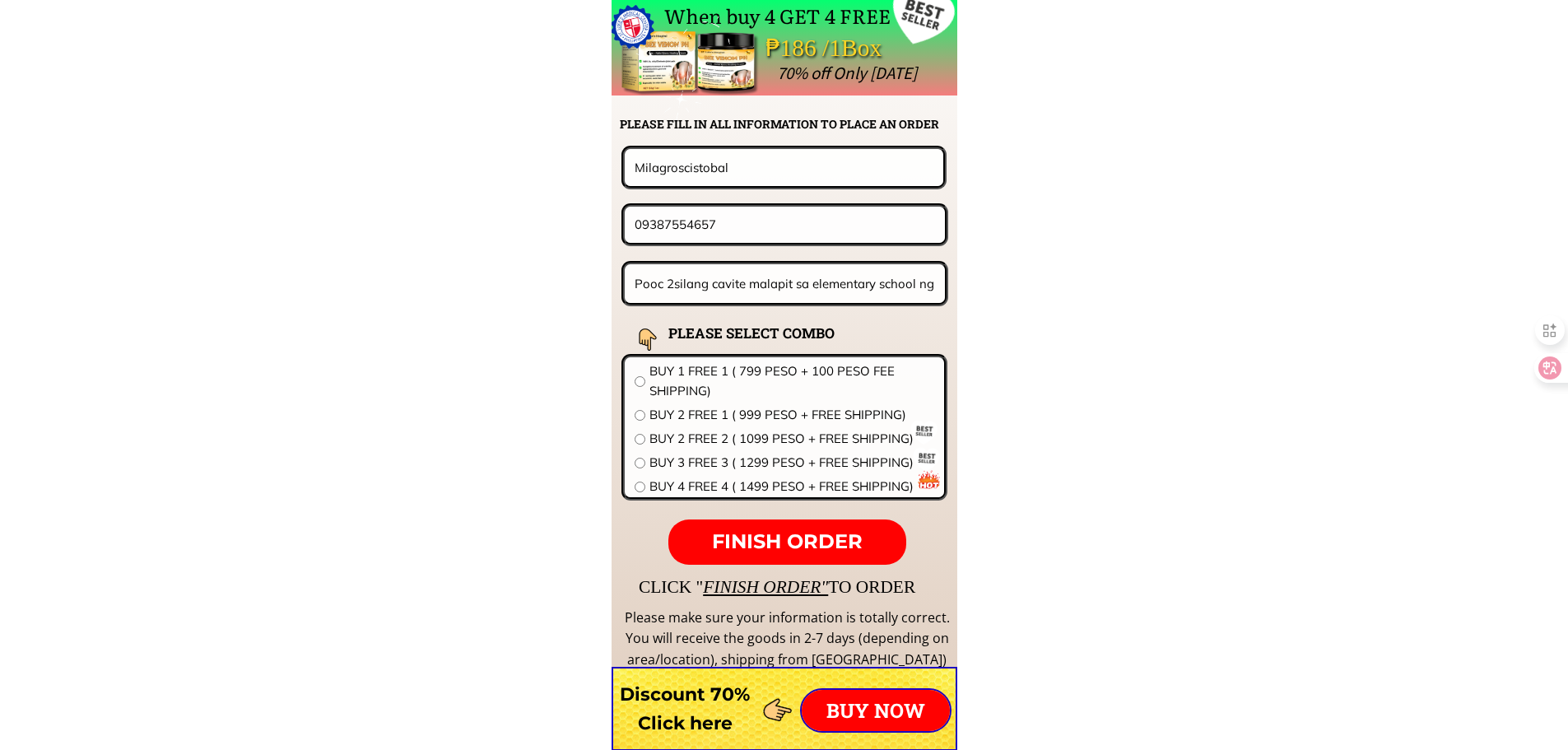
paste input "63025634"
type input "0963025634"
click at [761, 270] on input "Pooc 2silang cavite malapit sa elementary school ng pooc 2" at bounding box center [786, 283] width 310 height 38
click at [761, 282] on input "Pooc 2silang cavite malapit sa elementary school ng pooc 2" at bounding box center [786, 283] width 310 height 38
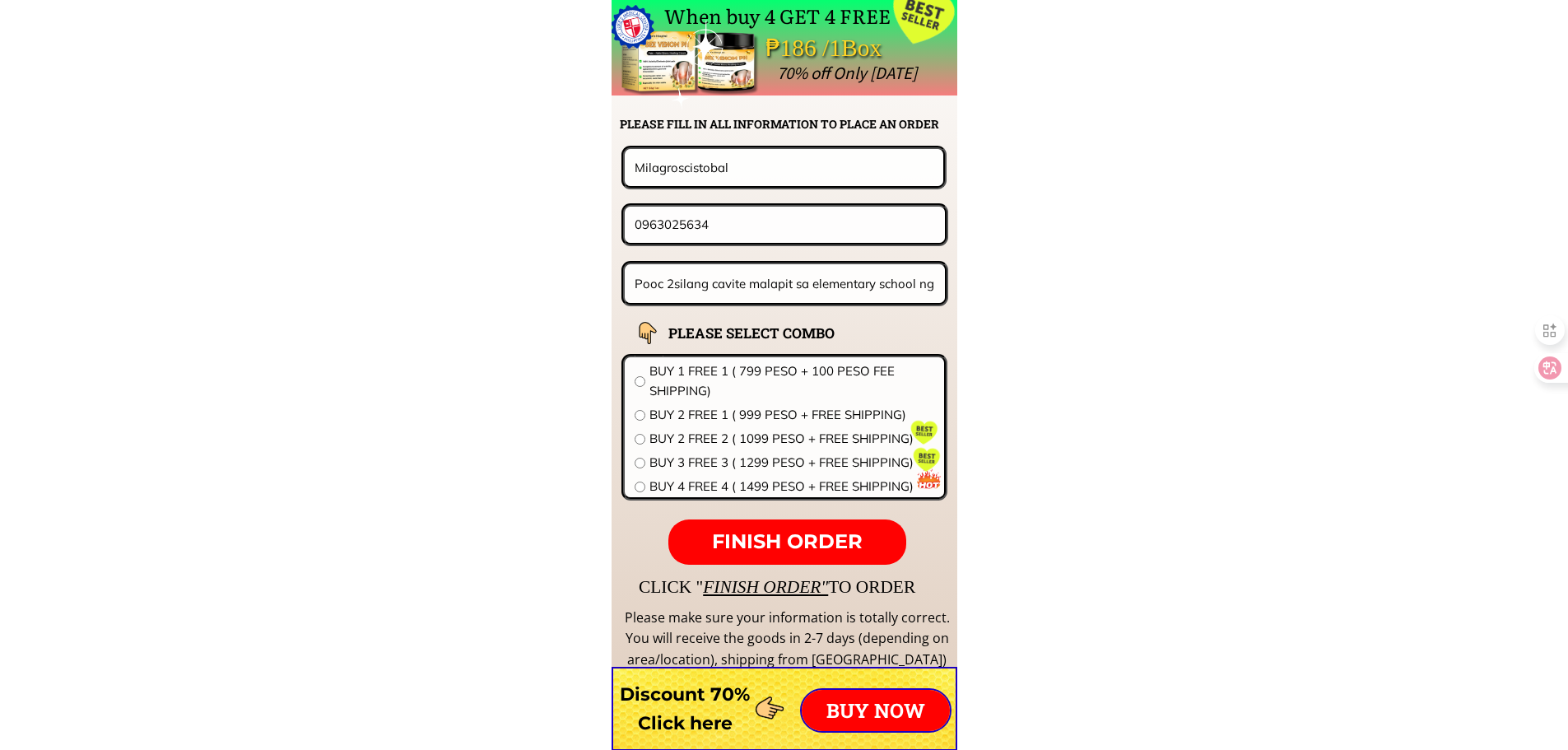
paste input "alye 14 paliko bagodomatinglomangkobertkorthapincristobalapartmintlisidabustos …"
type input "alye 14 paliko bagodomatinglomangkobertkorthapincristobalapartmintlisidabustos …"
click at [778, 233] on input "0963025634" at bounding box center [785, 224] width 309 height 36
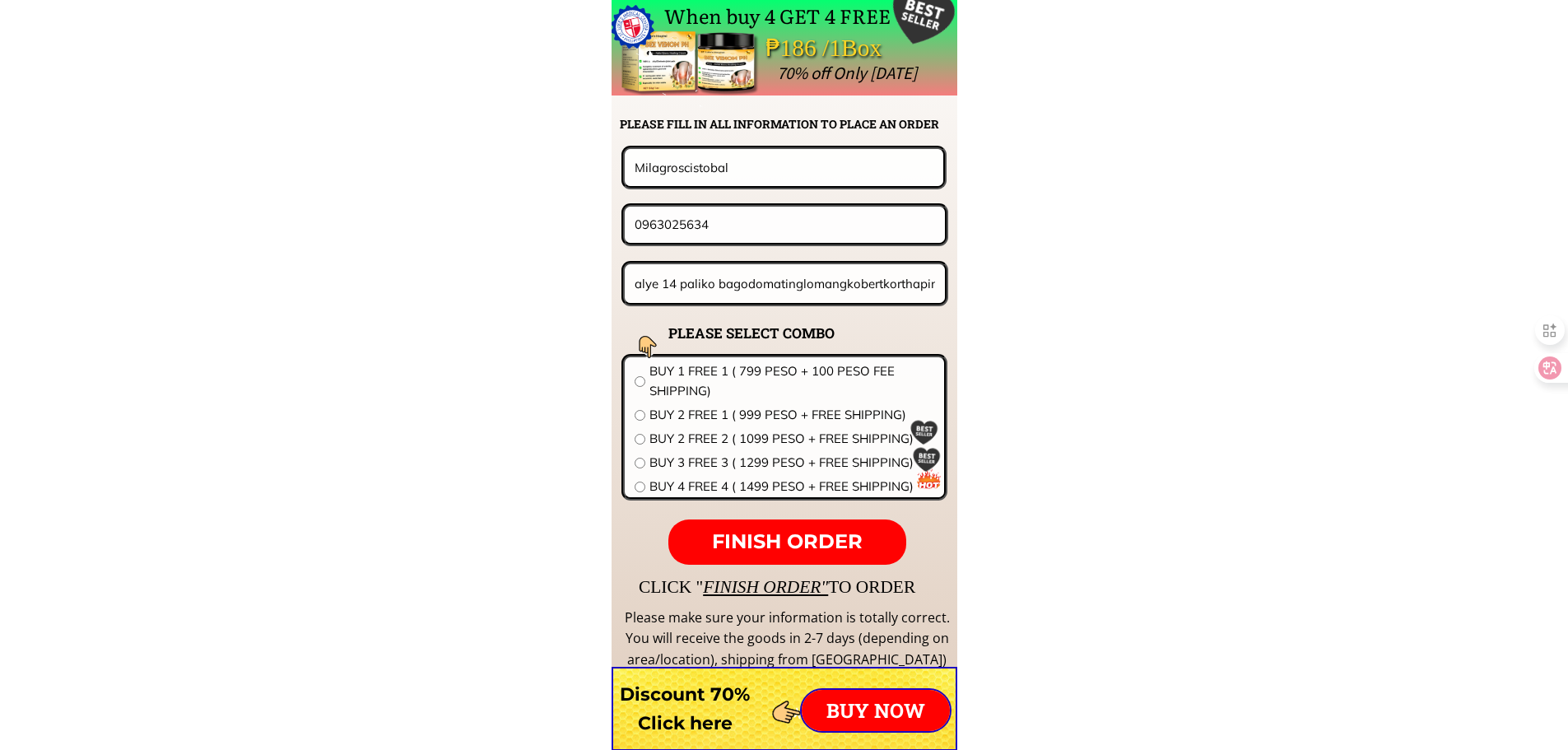
click at [740, 379] on span "BUY 1 FREE 1 ( 799 PESO + 100 PESO FEE SHIPPING)" at bounding box center [792, 381] width 285 height 39
radio input "true"
click at [780, 536] on span "FINISH ORDER" at bounding box center [787, 541] width 150 height 24
type input "09630256341"
click at [794, 530] on span "FINISH ORDER" at bounding box center [787, 541] width 150 height 24
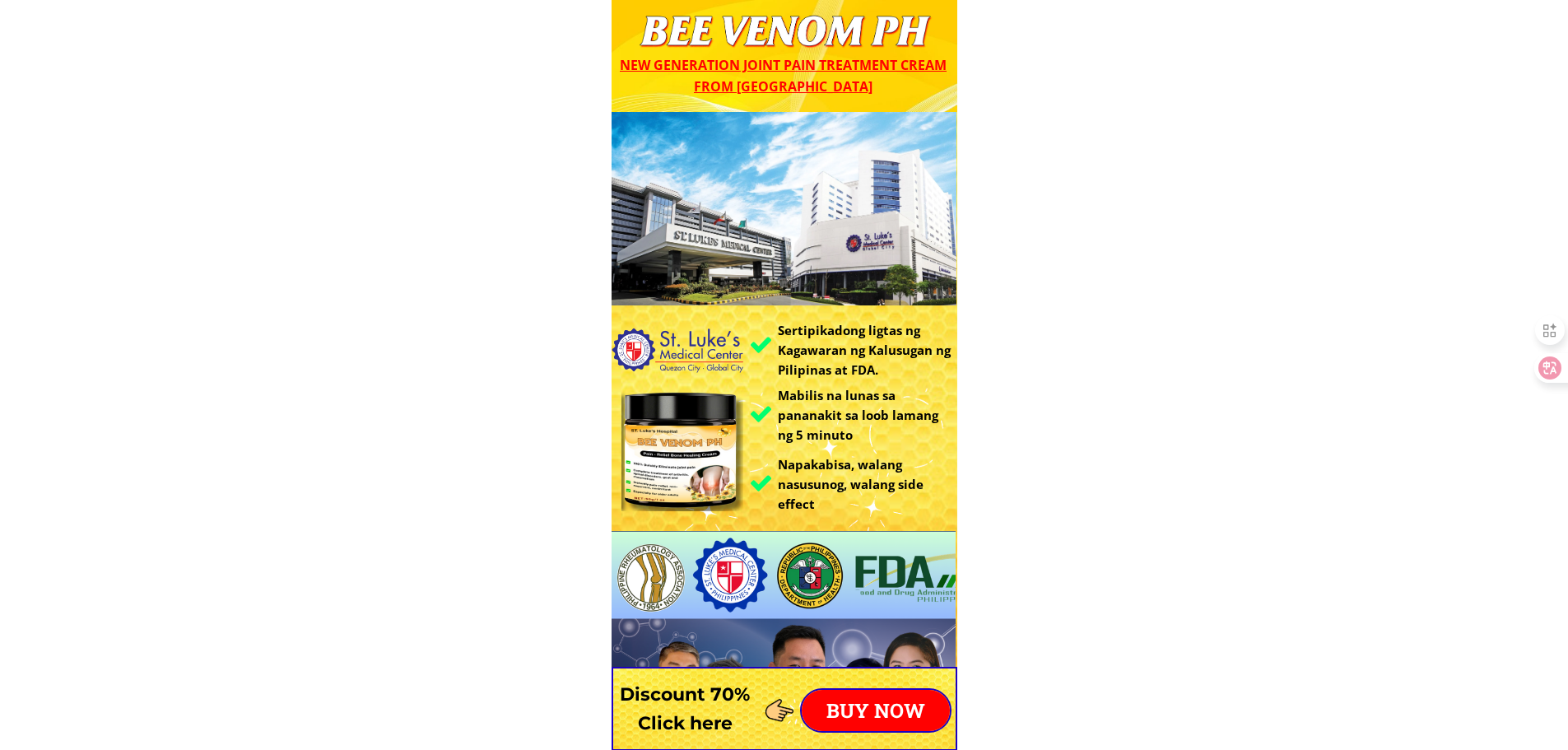
click at [903, 711] on p "BUY NOW" at bounding box center [876, 710] width 149 height 41
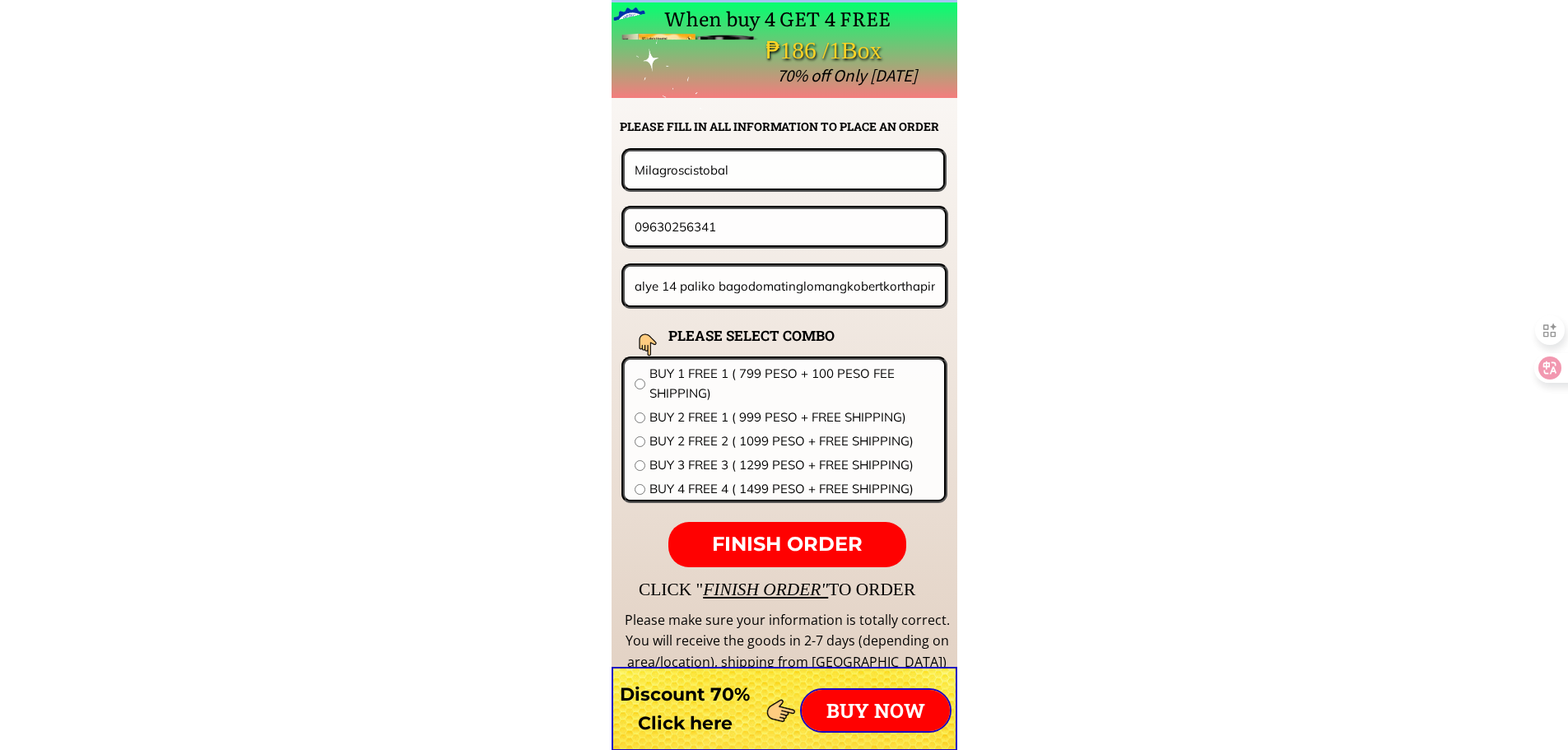
scroll to position [12915, 0]
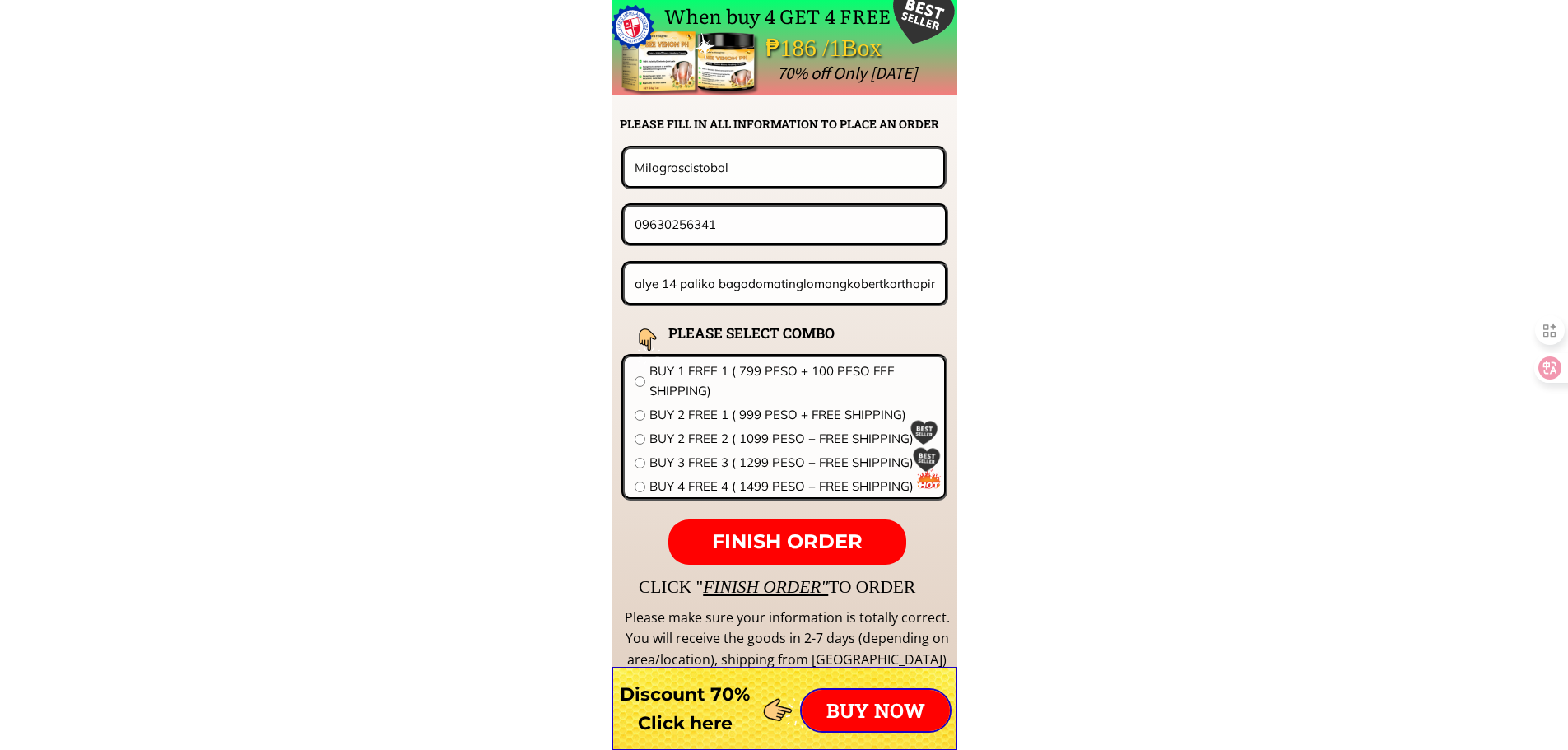
drag, startPoint x: 703, startPoint y: 159, endPoint x: 363, endPoint y: 154, distance: 340.0
paste input "[PERSON_NAME]"
type input "[PERSON_NAME]"
click at [740, 233] on input "09630256341" at bounding box center [785, 224] width 309 height 36
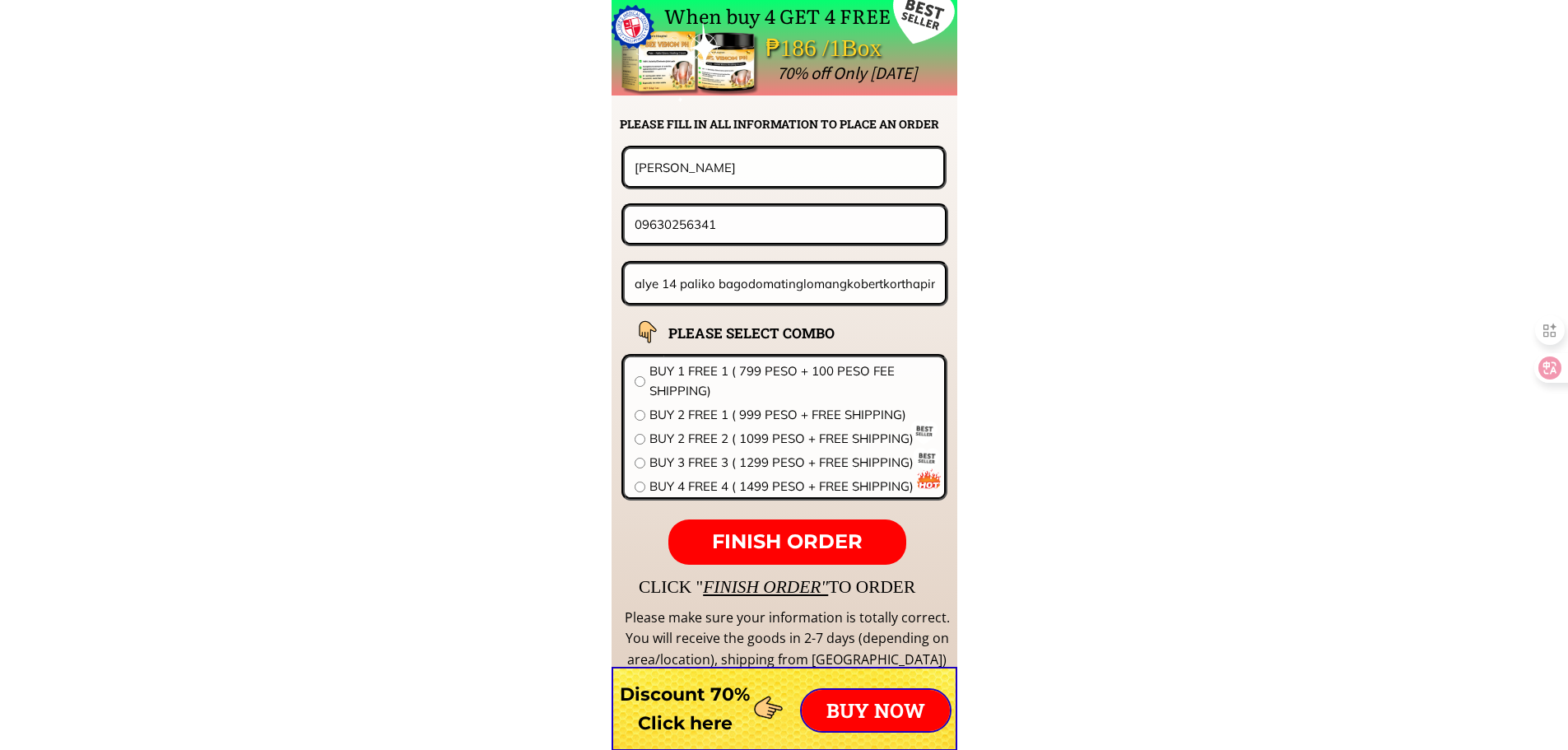
paste input "0-8099707"
click at [673, 226] on input "0960-8099707" at bounding box center [785, 224] width 309 height 36
type input "09608099707"
click at [761, 266] on input "alye 14 paliko bagodomatinglomangkobertkorthapincristobalapartmintlisidabustos …" at bounding box center [786, 283] width 310 height 38
paste input "62; pvt [PERSON_NAME] st barranngka ibAba [GEOGRAPHIC_DATA]"
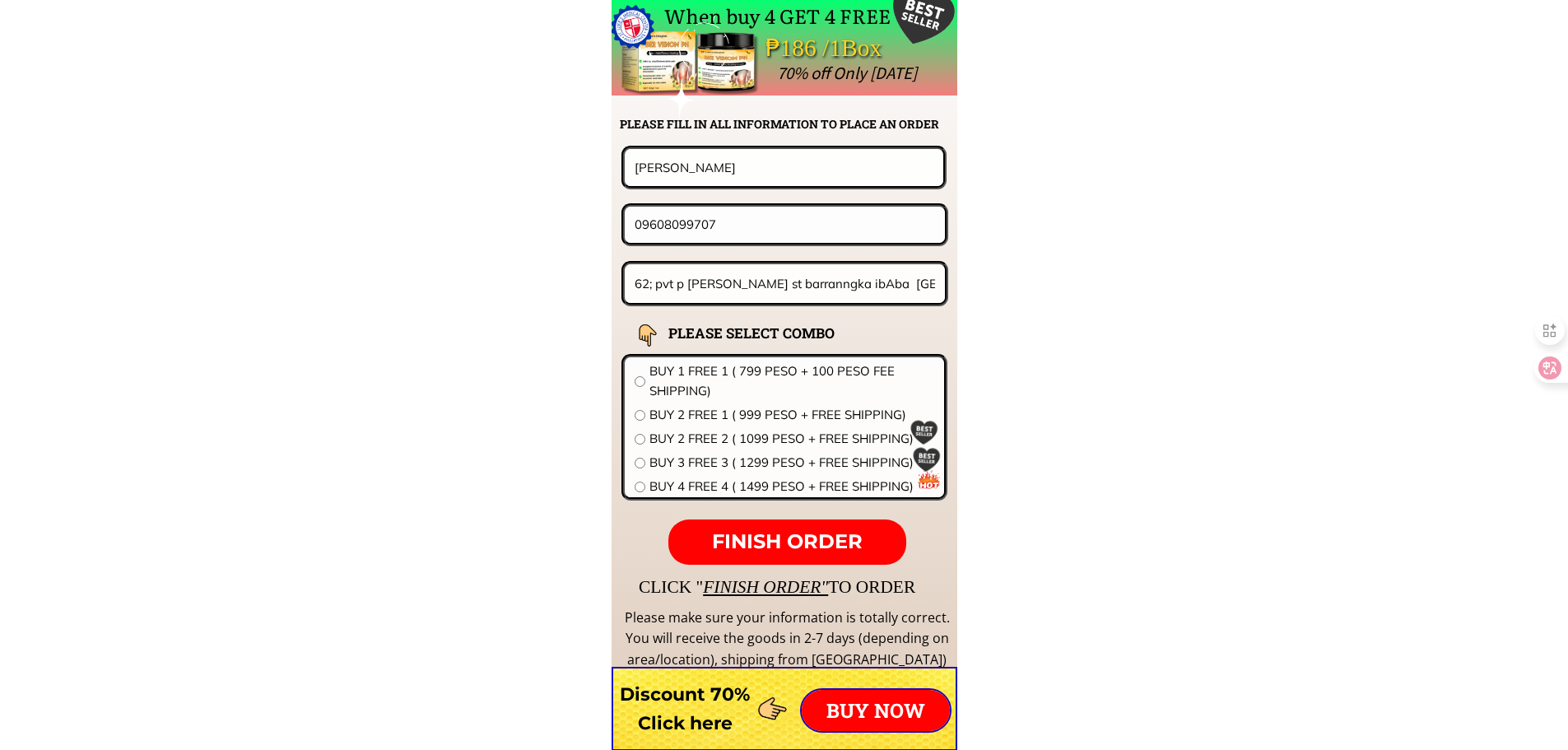
scroll to position [0, 10]
type input "62; pvt [PERSON_NAME] st barranngka ibAba [GEOGRAPHIC_DATA]"
click at [727, 456] on span "BUY 3 FREE 3 ( 1299 PESO + FREE SHIPPING)" at bounding box center [792, 463] width 285 height 20
radio input "true"
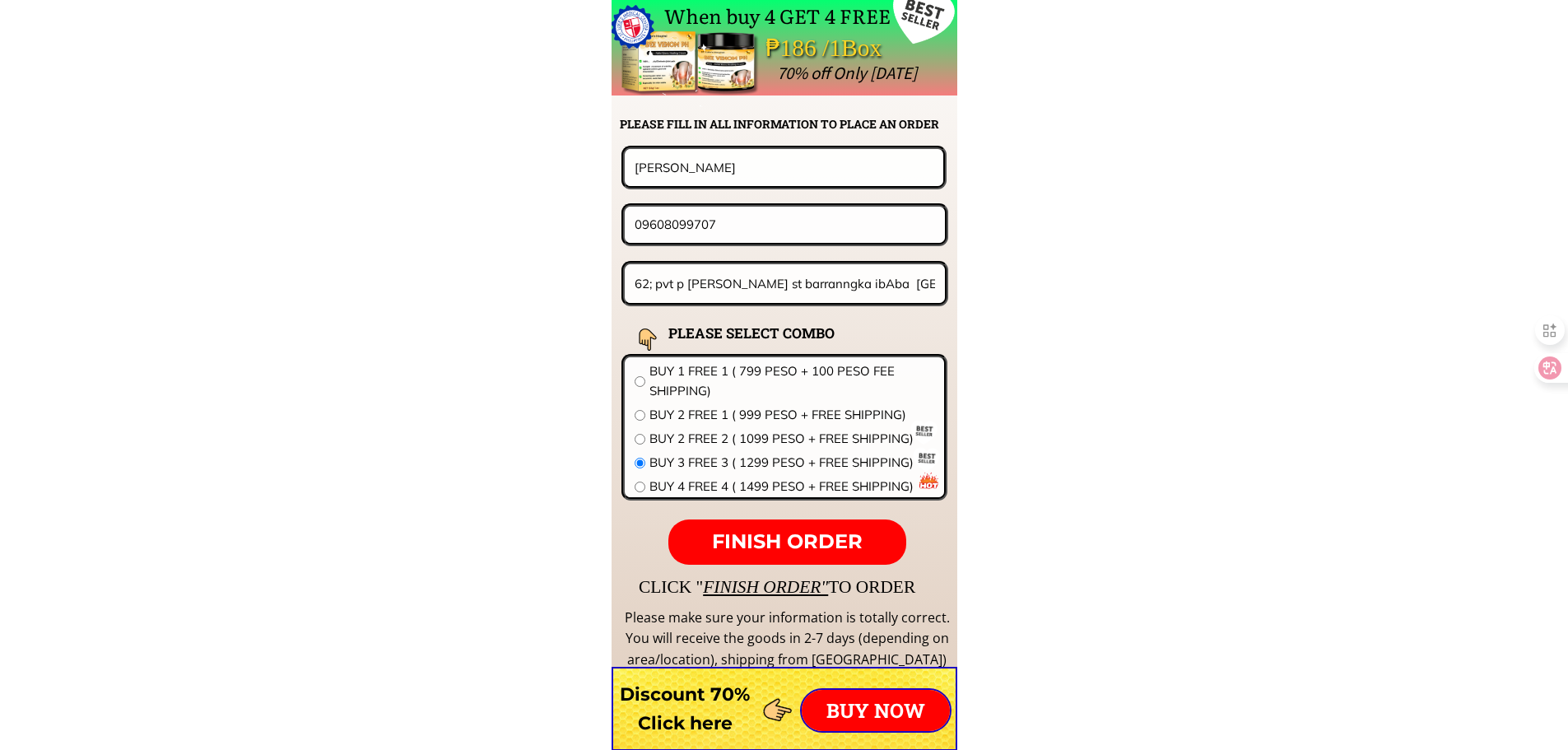
drag, startPoint x: 820, startPoint y: 545, endPoint x: 827, endPoint y: 542, distance: 7.6
click at [820, 545] on span "FINISH ORDER" at bounding box center [787, 541] width 150 height 24
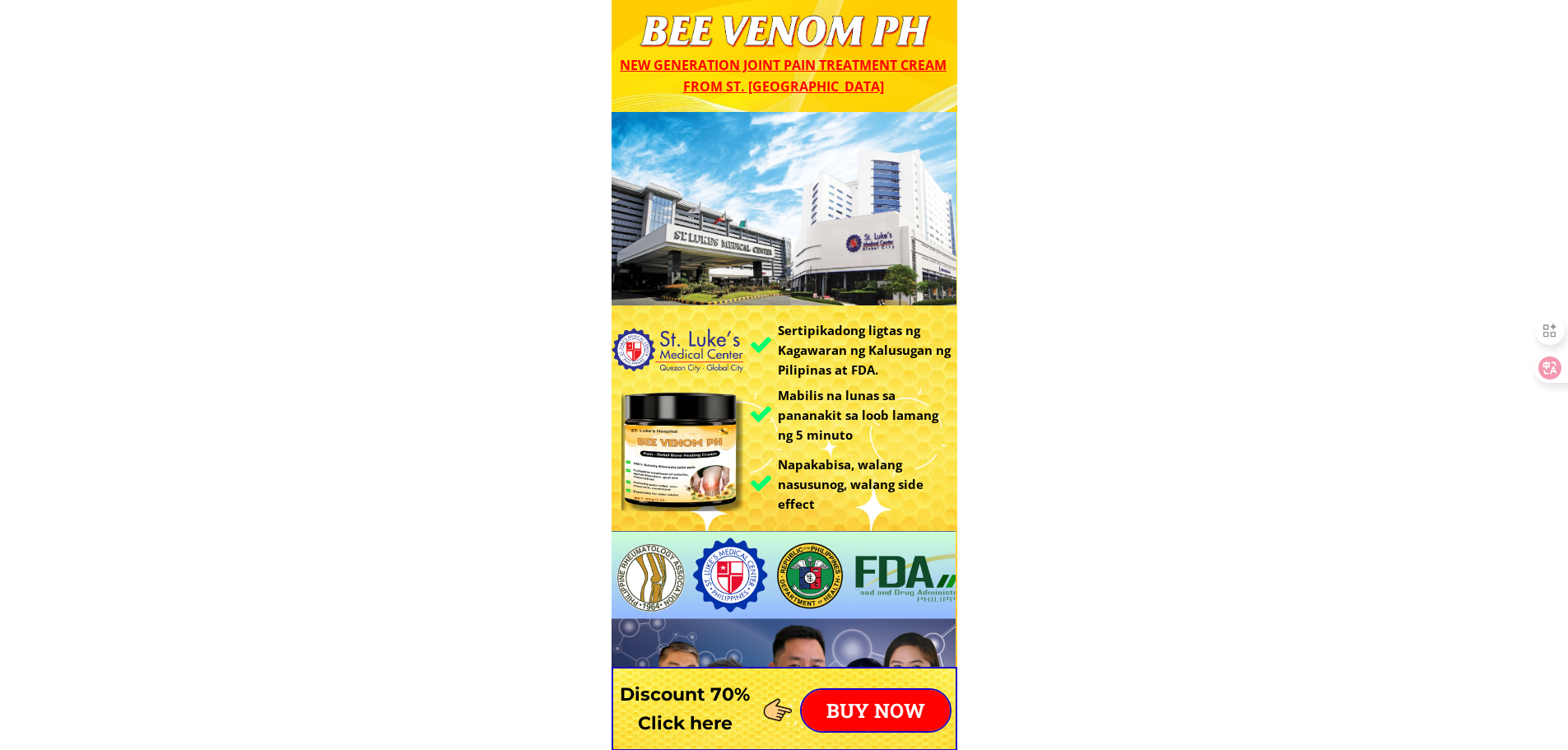
click at [905, 710] on p "BUY NOW" at bounding box center [876, 710] width 149 height 41
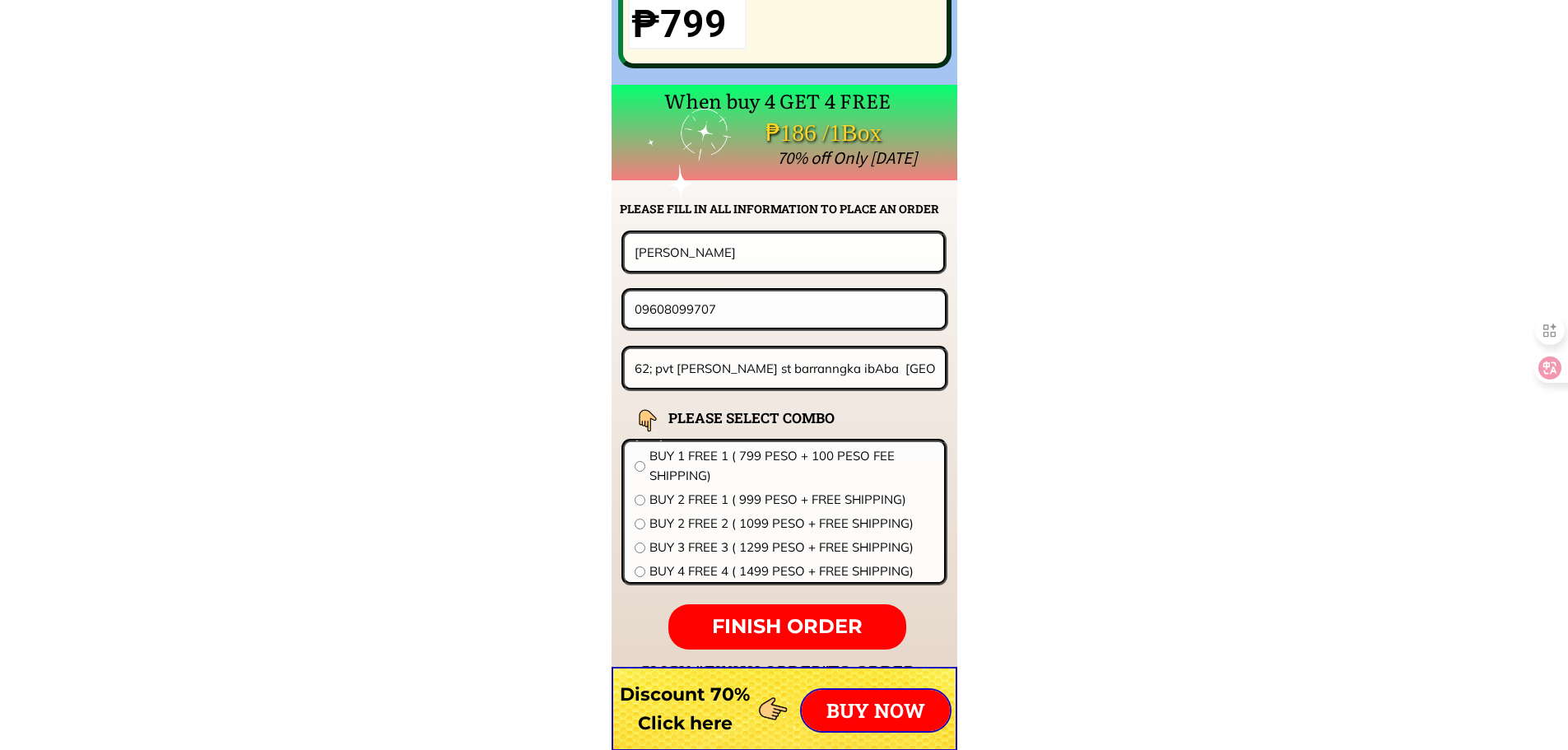
scroll to position [12915, 0]
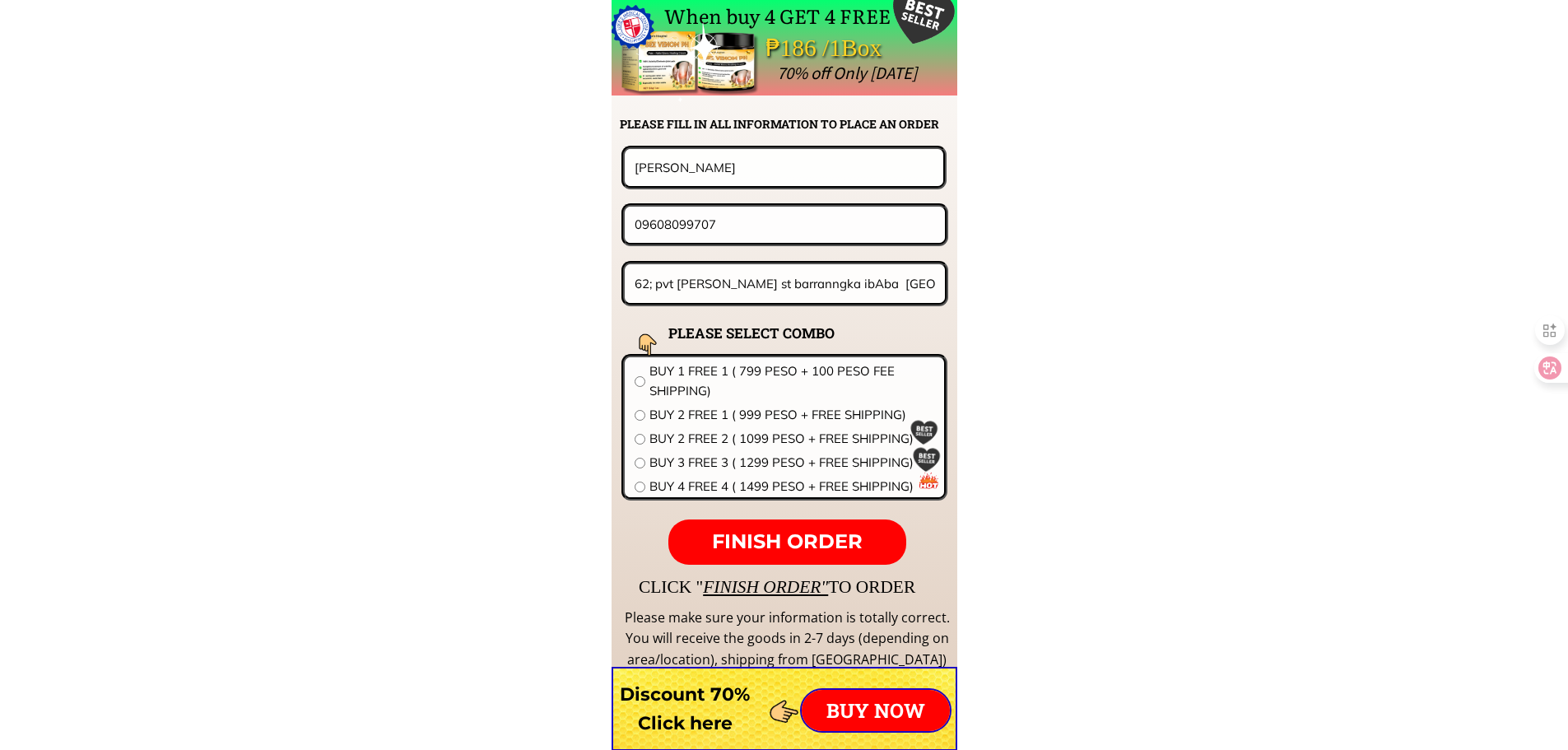
drag, startPoint x: 790, startPoint y: 165, endPoint x: 386, endPoint y: 159, distance: 404.0
paste input "[PERSON_NAME] [GEOGRAPHIC_DATA]"
type input "[PERSON_NAME] [GEOGRAPHIC_DATA]"
click at [771, 286] on input "62; pvt [PERSON_NAME] st barranngka ibAba [GEOGRAPHIC_DATA]" at bounding box center [786, 283] width 310 height 38
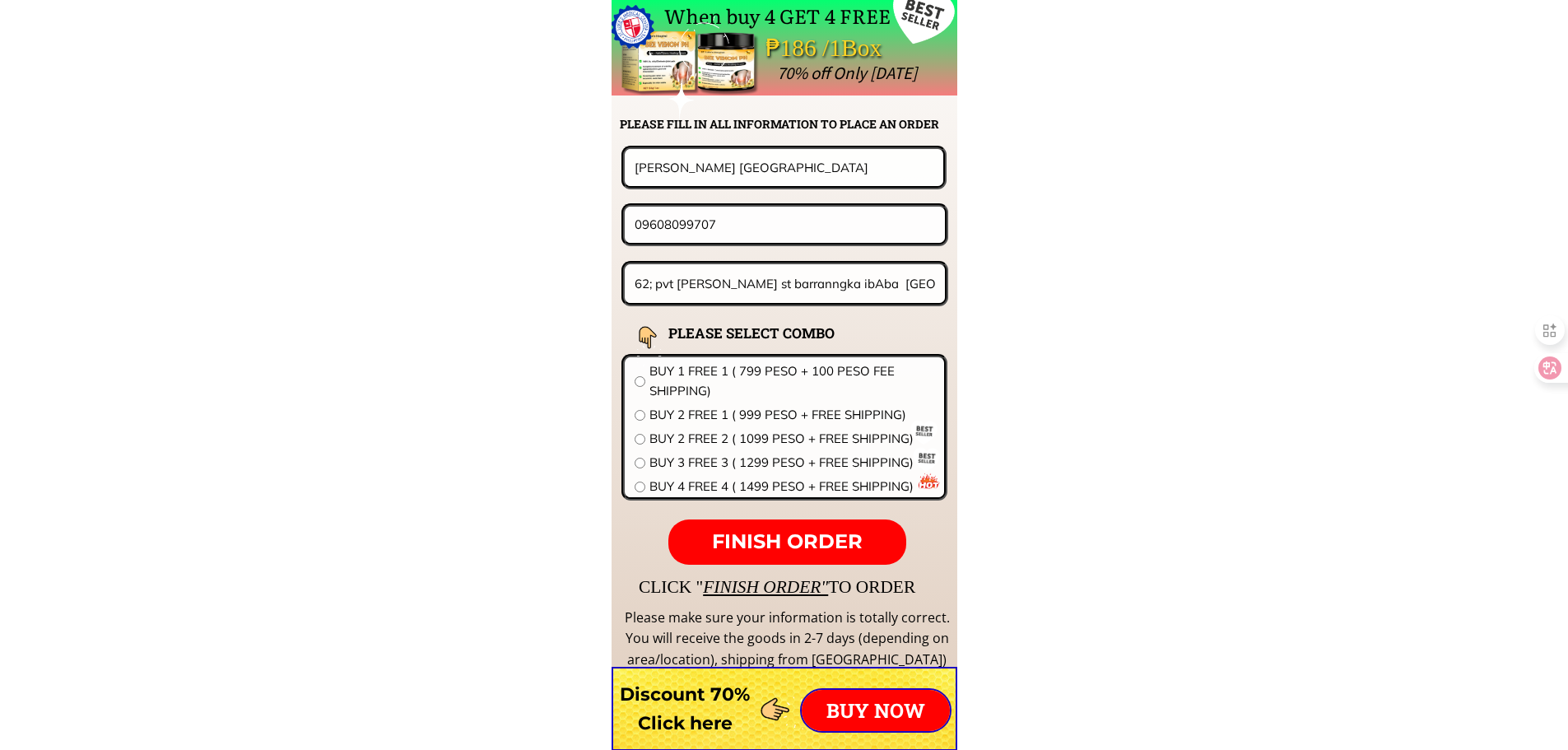
paste input "[GEOGRAPHIC_DATA][PERSON_NAME], [GEOGRAPHIC_DATA][PERSON_NAME][GEOGRAPHIC_DATA]"
type input "[GEOGRAPHIC_DATA][PERSON_NAME], [GEOGRAPHIC_DATA][PERSON_NAME][GEOGRAPHIC_DATA]"
click at [749, 230] on input "09608099707" at bounding box center [785, 224] width 309 height 36
paste input "261966722"
type input "09261966722"
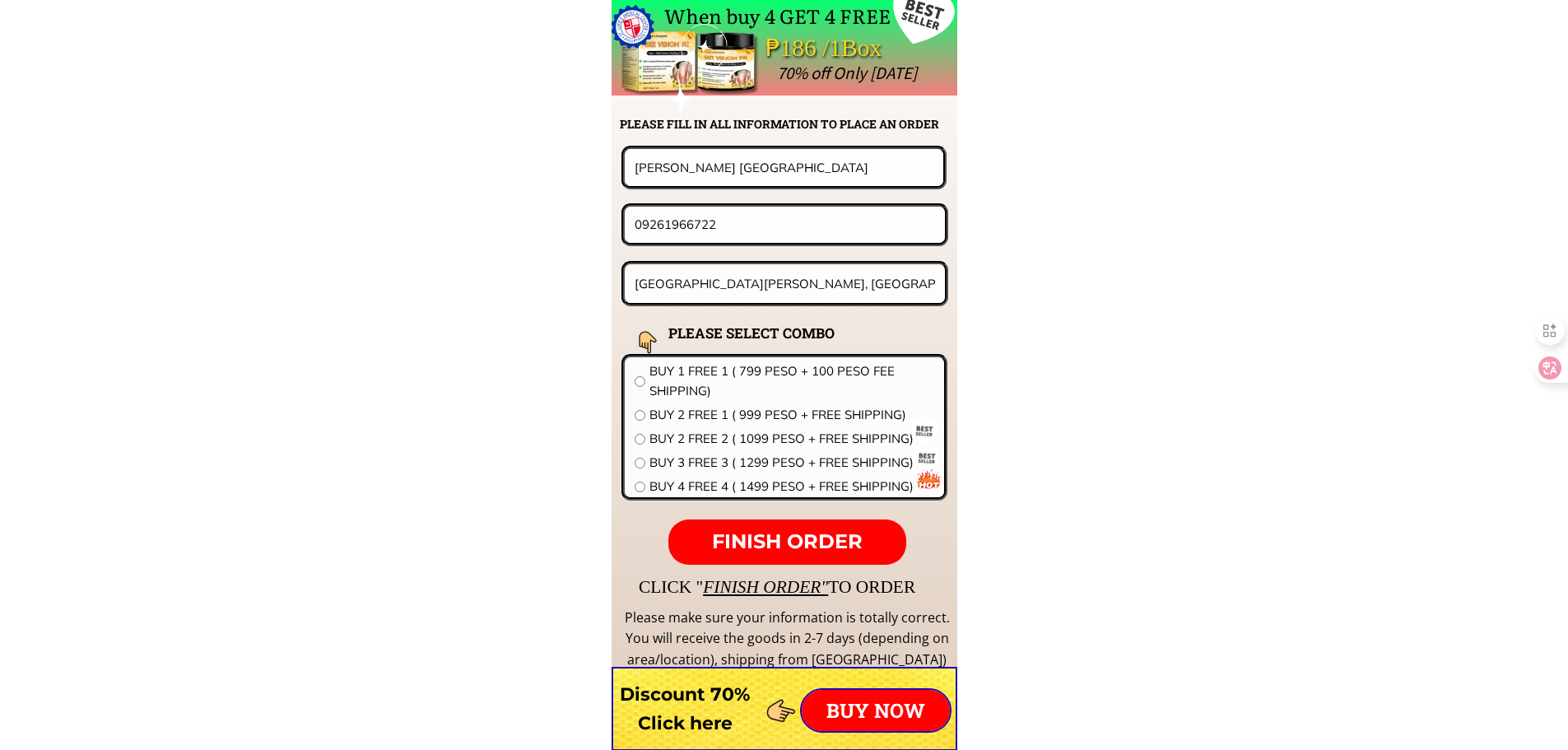
click at [710, 434] on span "BUY 2 FREE 2 ( 1099 PESO + FREE SHIPPING)" at bounding box center [792, 439] width 285 height 20
radio input "true"
drag, startPoint x: 750, startPoint y: 226, endPoint x: 558, endPoint y: 226, distance: 192.0
click at [862, 552] on span "FINISH ORDER" at bounding box center [787, 541] width 150 height 24
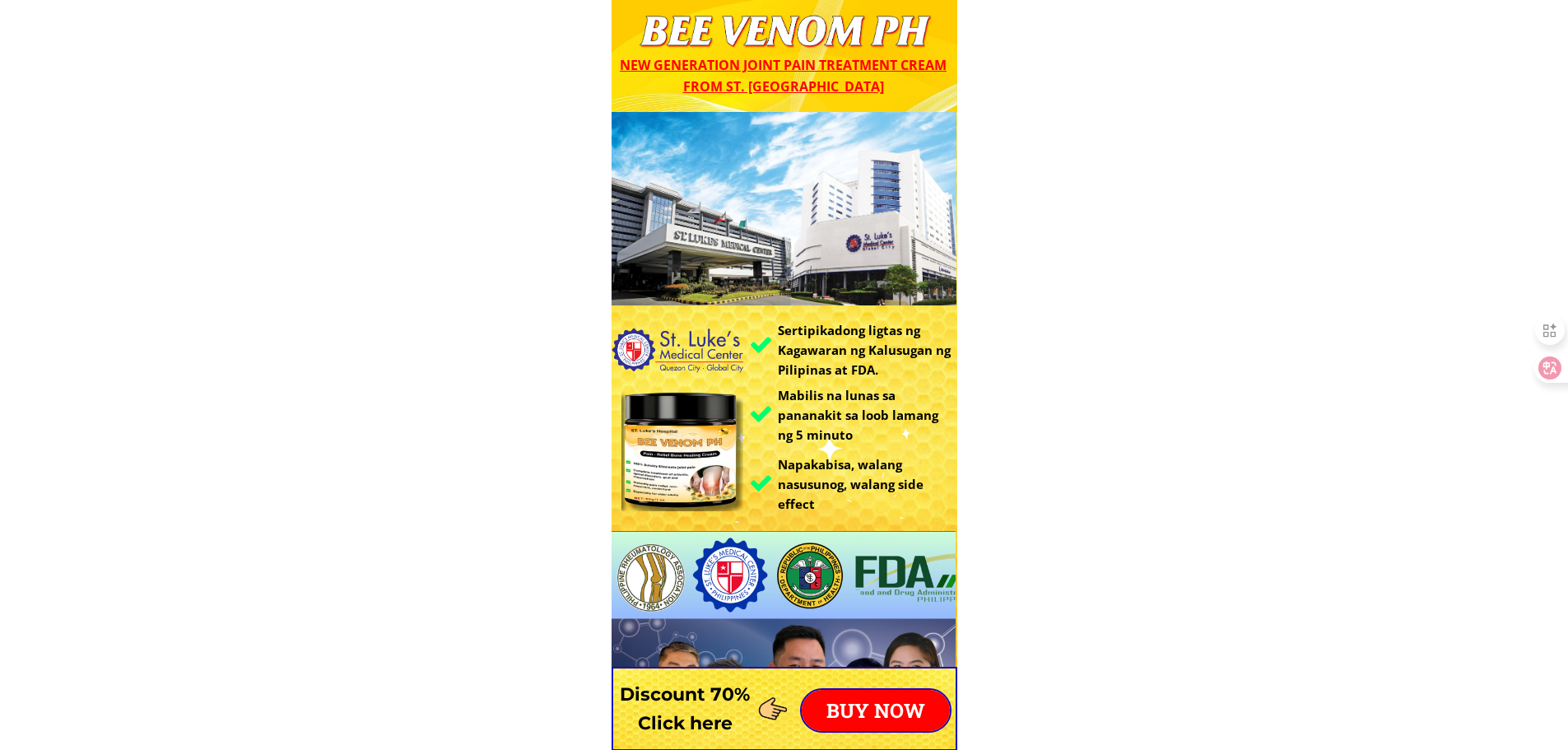
click at [869, 703] on p "BUY NOW" at bounding box center [876, 710] width 149 height 41
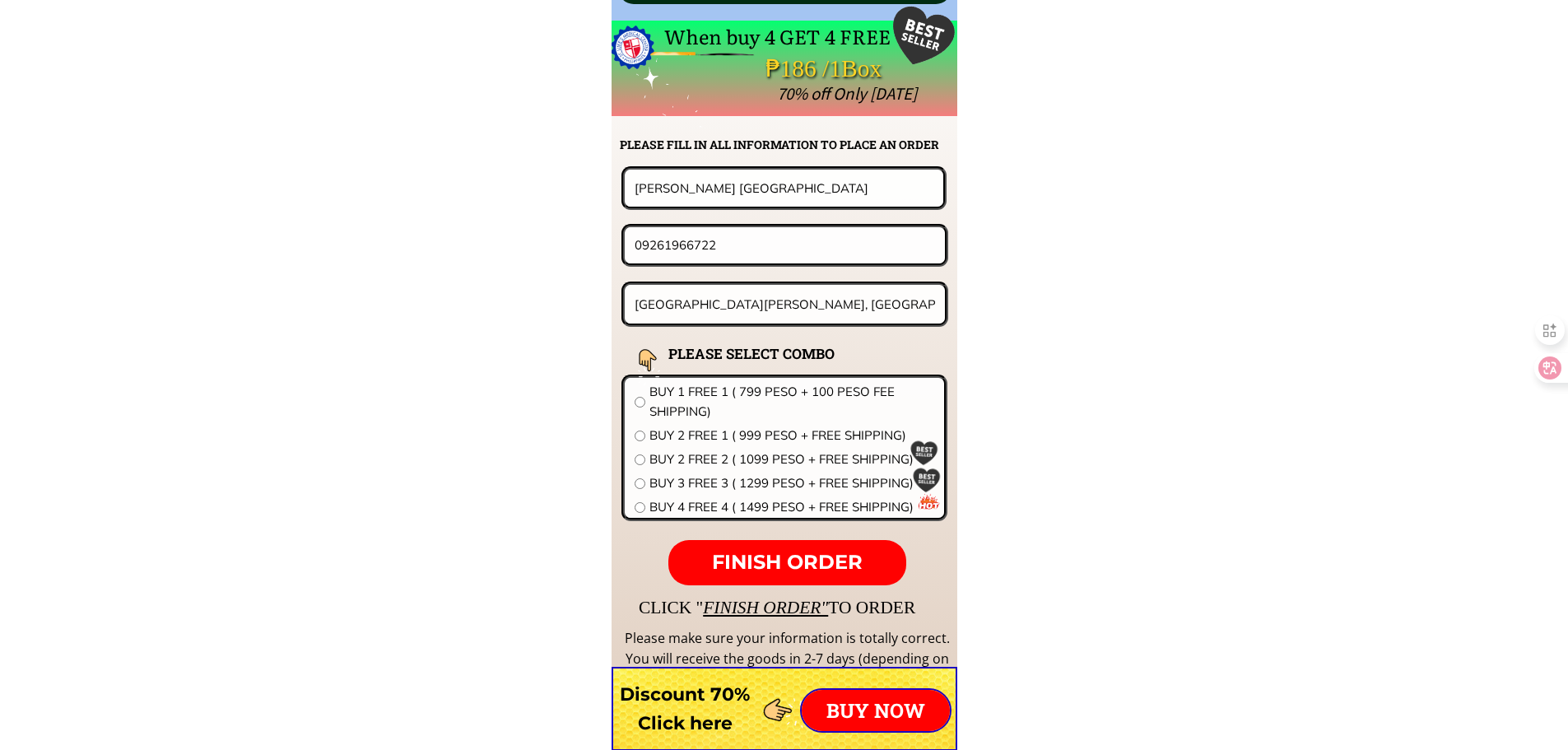
scroll to position [12915, 0]
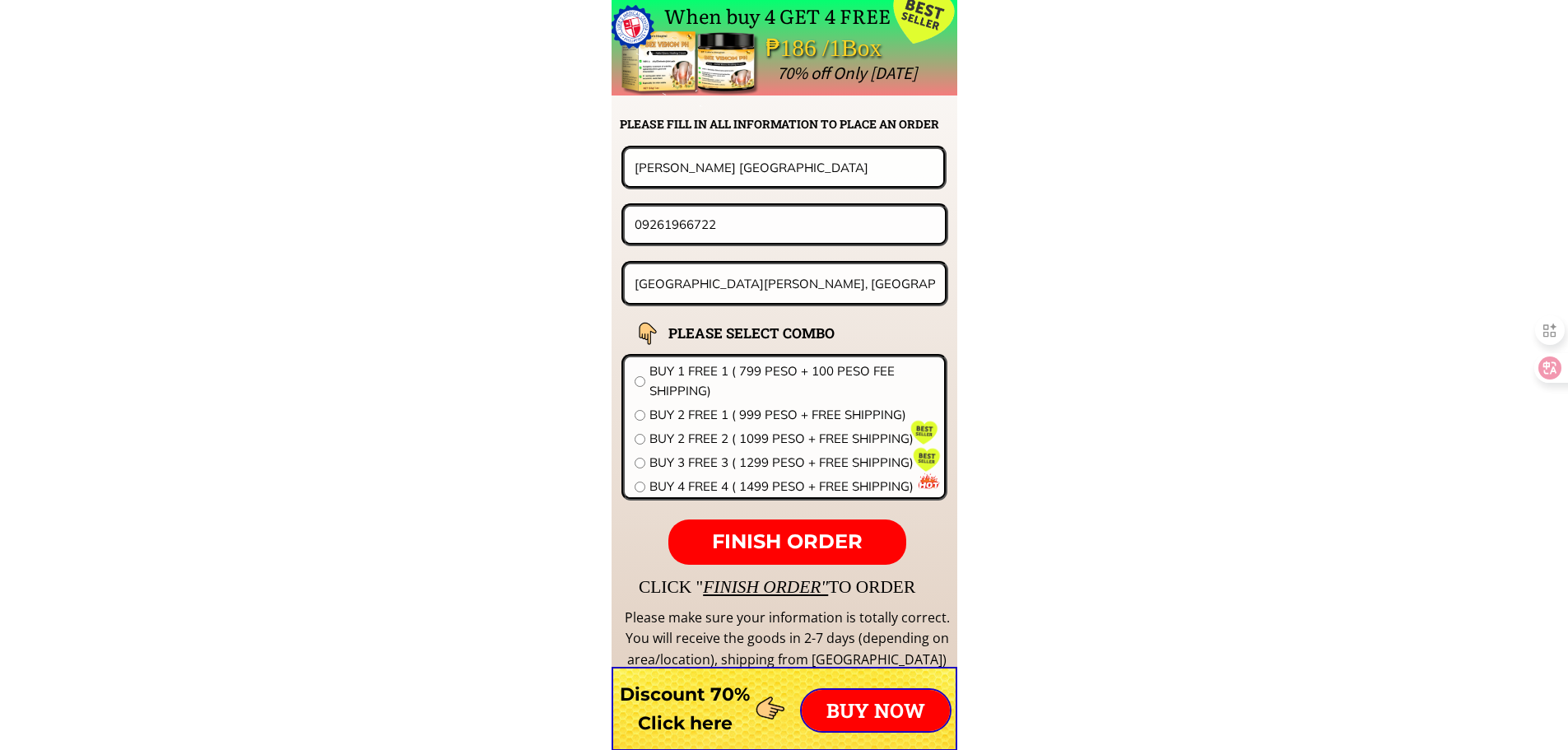
drag, startPoint x: 784, startPoint y: 175, endPoint x: 400, endPoint y: 176, distance: 384.0
paste input "[PERSON_NAME]"
type input "[PERSON_NAME]"
click at [751, 235] on input "09261966722" at bounding box center [785, 224] width 309 height 36
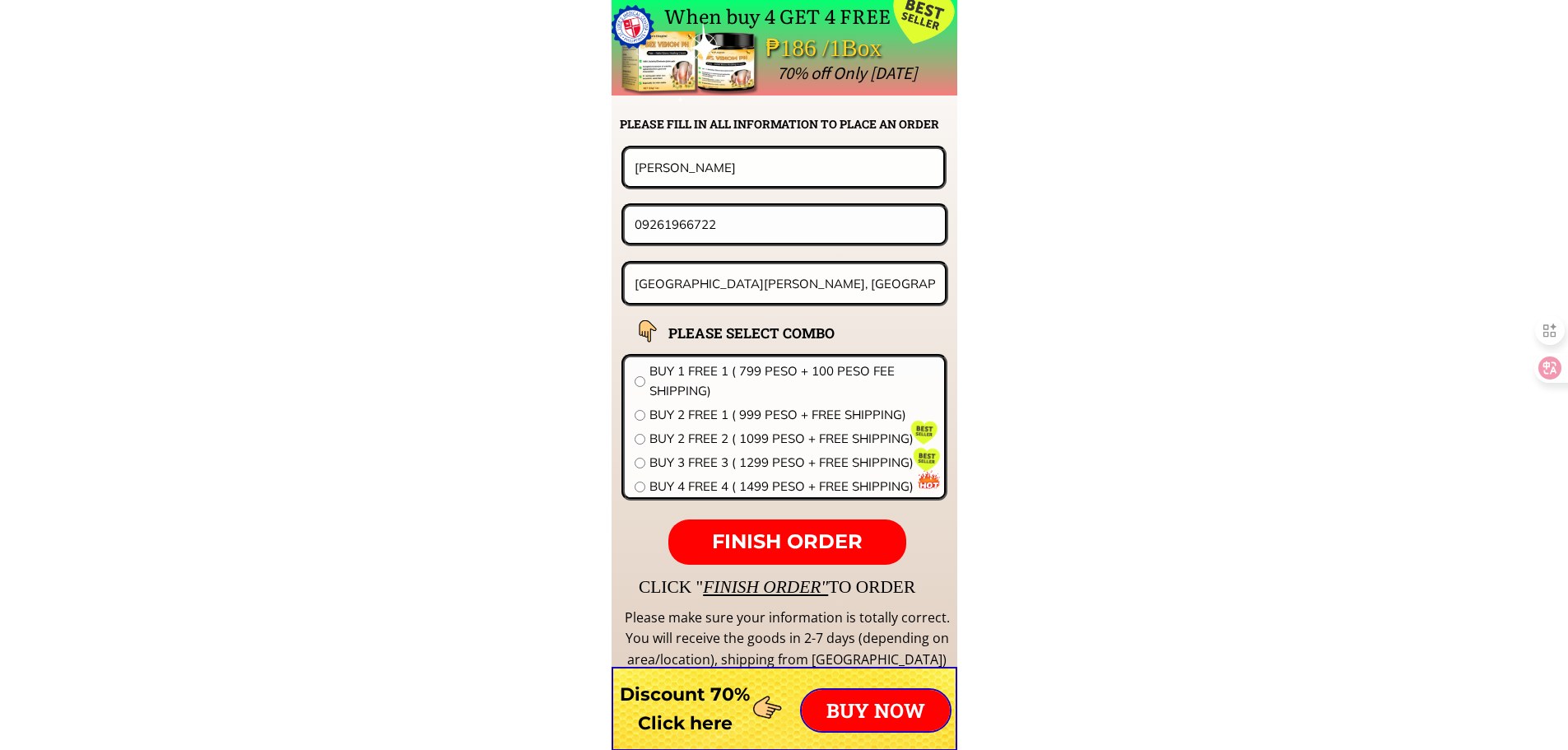
paste input "850409646Agmanaphao Mina Iloilobuy buy2 free 1"
drag, startPoint x: 710, startPoint y: 226, endPoint x: 1141, endPoint y: 406, distance: 467.1
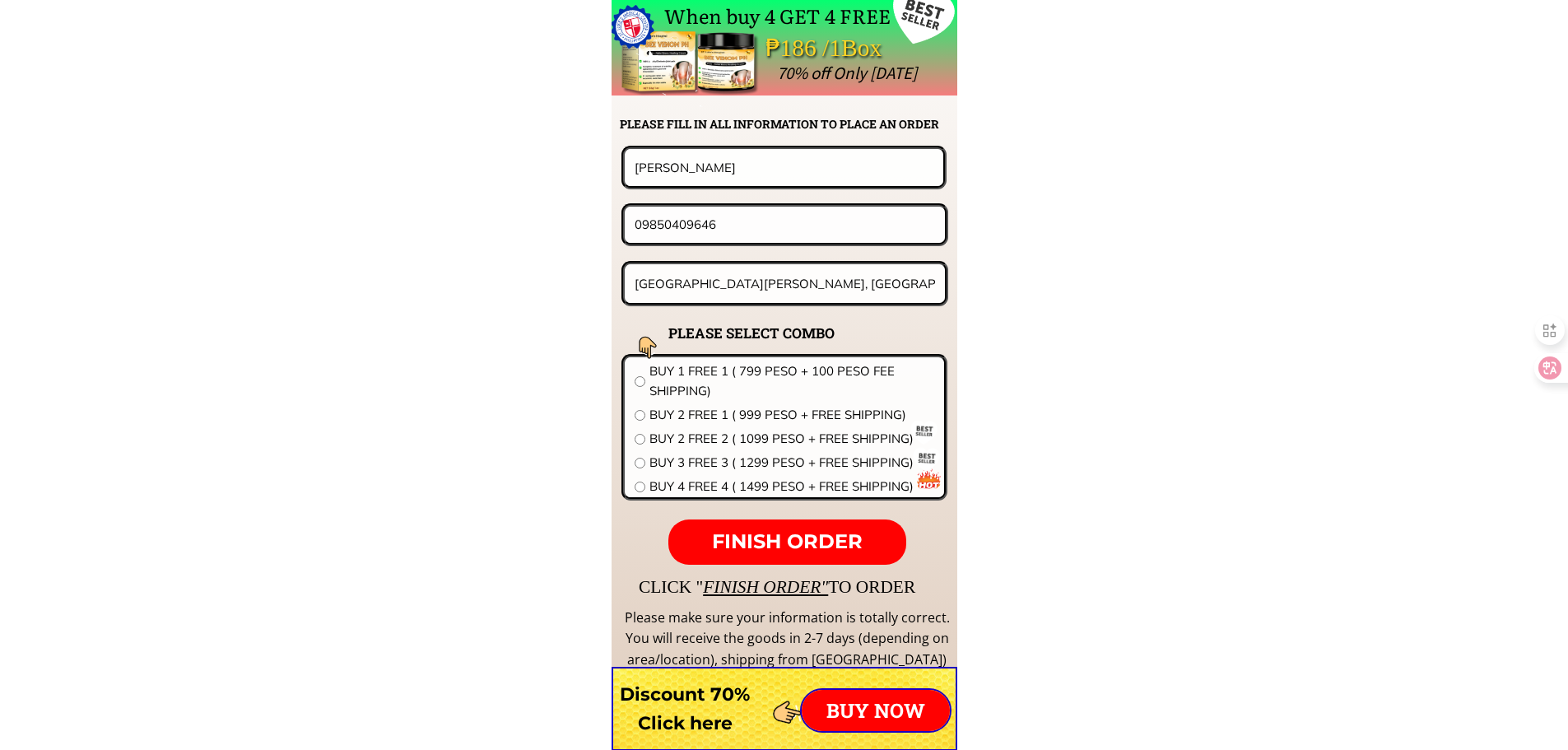
type input "09850409646"
click at [799, 289] on input "Sitio Area 4, Barangay Sandoval, Roxas, Palawan" at bounding box center [786, 283] width 310 height 38
paste input "[PERSON_NAME] Iloilobuy buy2 free 1"
type input "[PERSON_NAME] Iloilobuy buy2 free 1"
click at [703, 411] on span "BUY 2 FREE 1 ( 999 PESO + FREE SHIPPING)" at bounding box center [792, 415] width 285 height 20
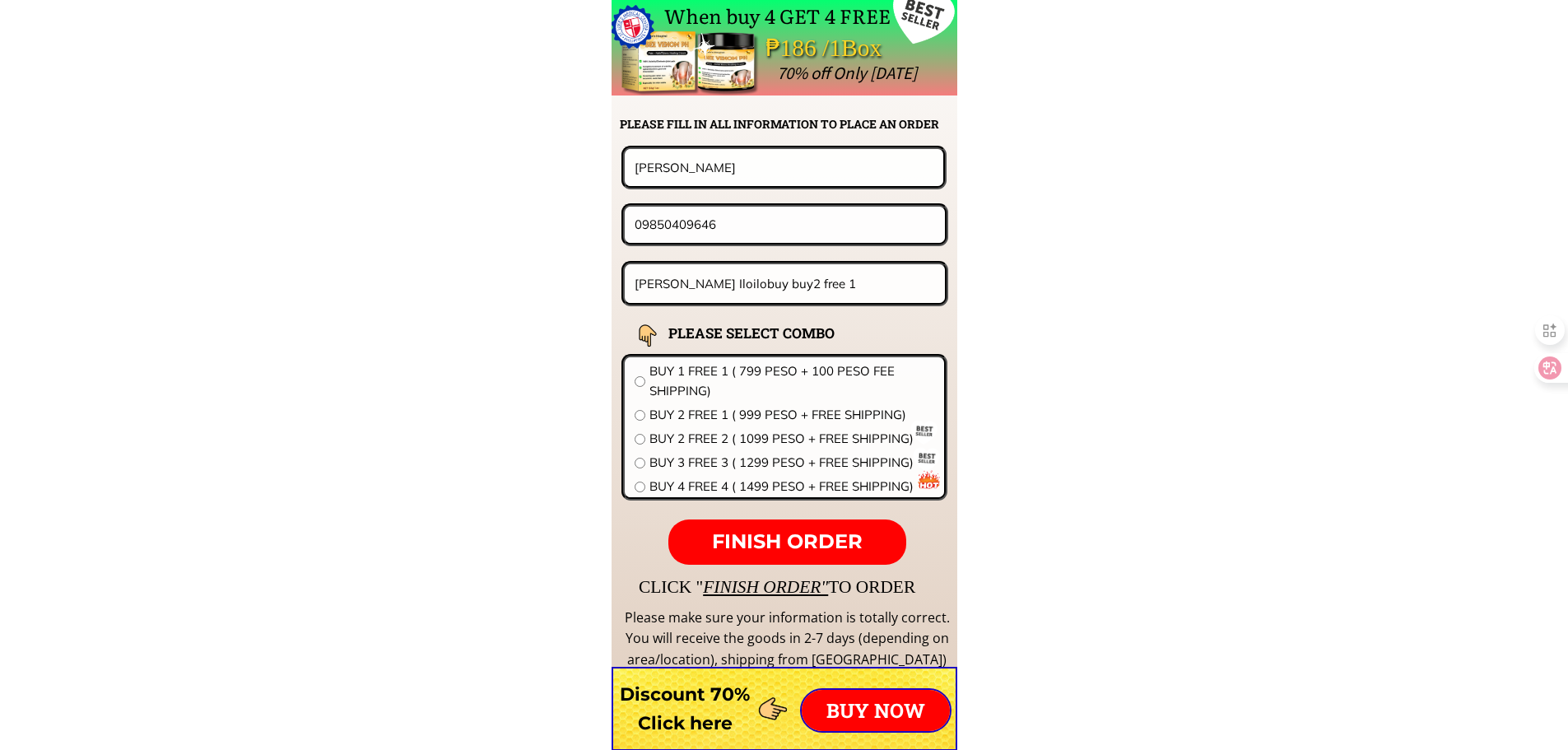
radio input "true"
click at [797, 539] on span "FINISH ORDER" at bounding box center [787, 541] width 150 height 24
drag, startPoint x: 772, startPoint y: 230, endPoint x: 360, endPoint y: 221, distance: 412.1
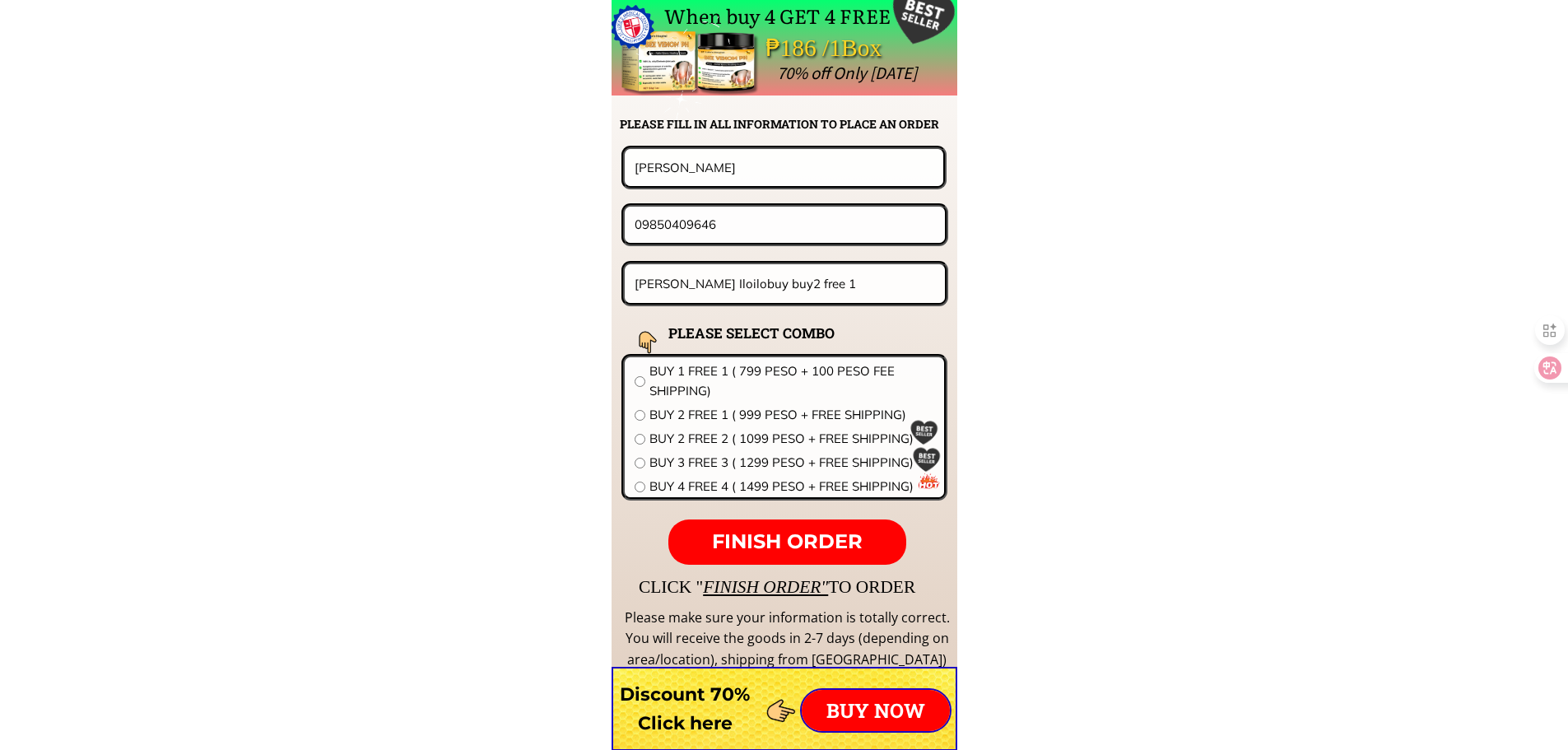
paste input "128447534"
type input "09128447534"
drag, startPoint x: 692, startPoint y: 151, endPoint x: 419, endPoint y: 154, distance: 273.0
paste input "[PERSON_NAME]"
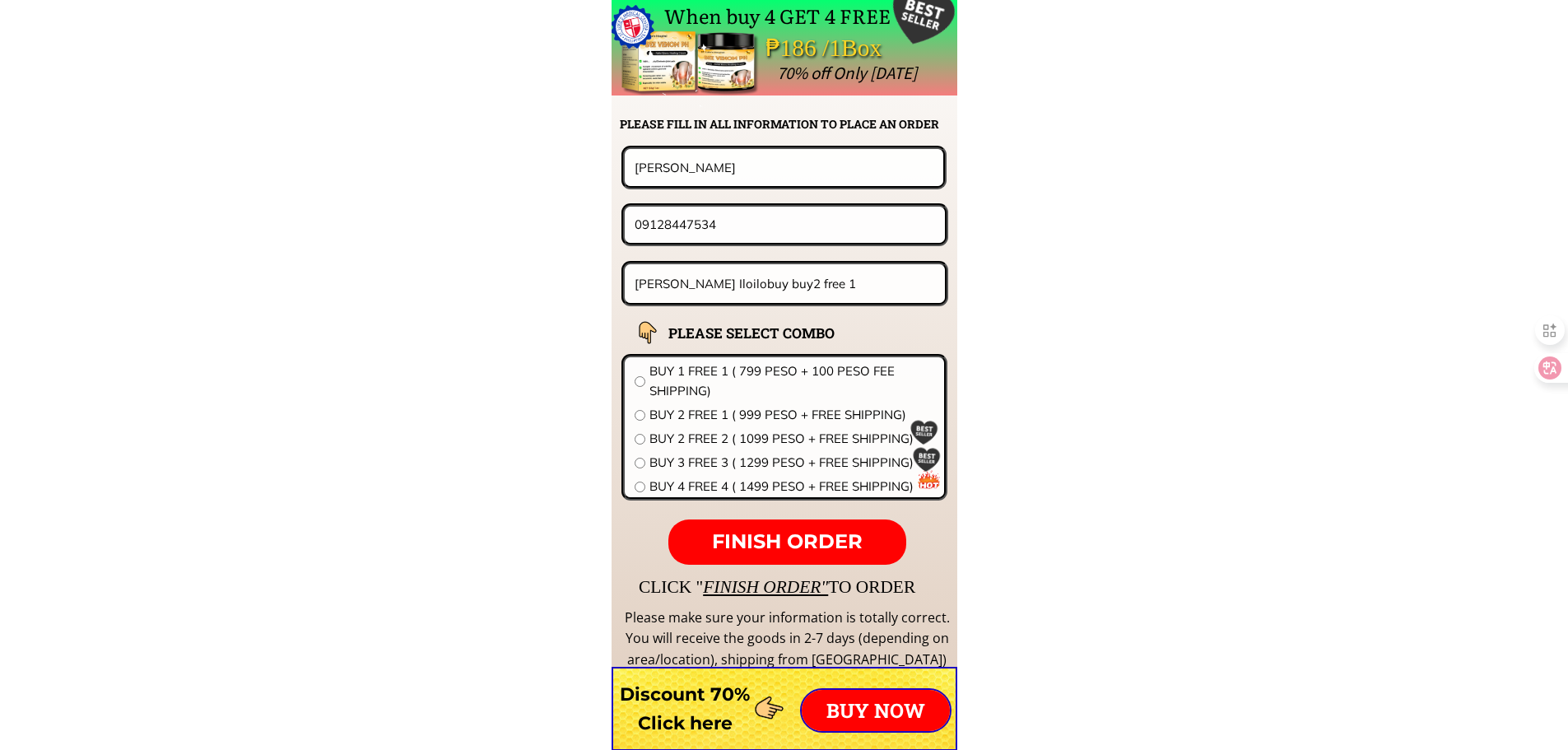
type input "[PERSON_NAME]"
click at [760, 284] on input "[PERSON_NAME] Iloilobuy buy2 free 1" at bounding box center [786, 283] width 310 height 38
paste input "72 mabini st tipo hermosa bataan""
type input "72 mabini st tipo hermosa bataan"
click at [746, 413] on span "BUY 2 FREE 1 ( 999 PESO + FREE SHIPPING)" at bounding box center [792, 415] width 285 height 20
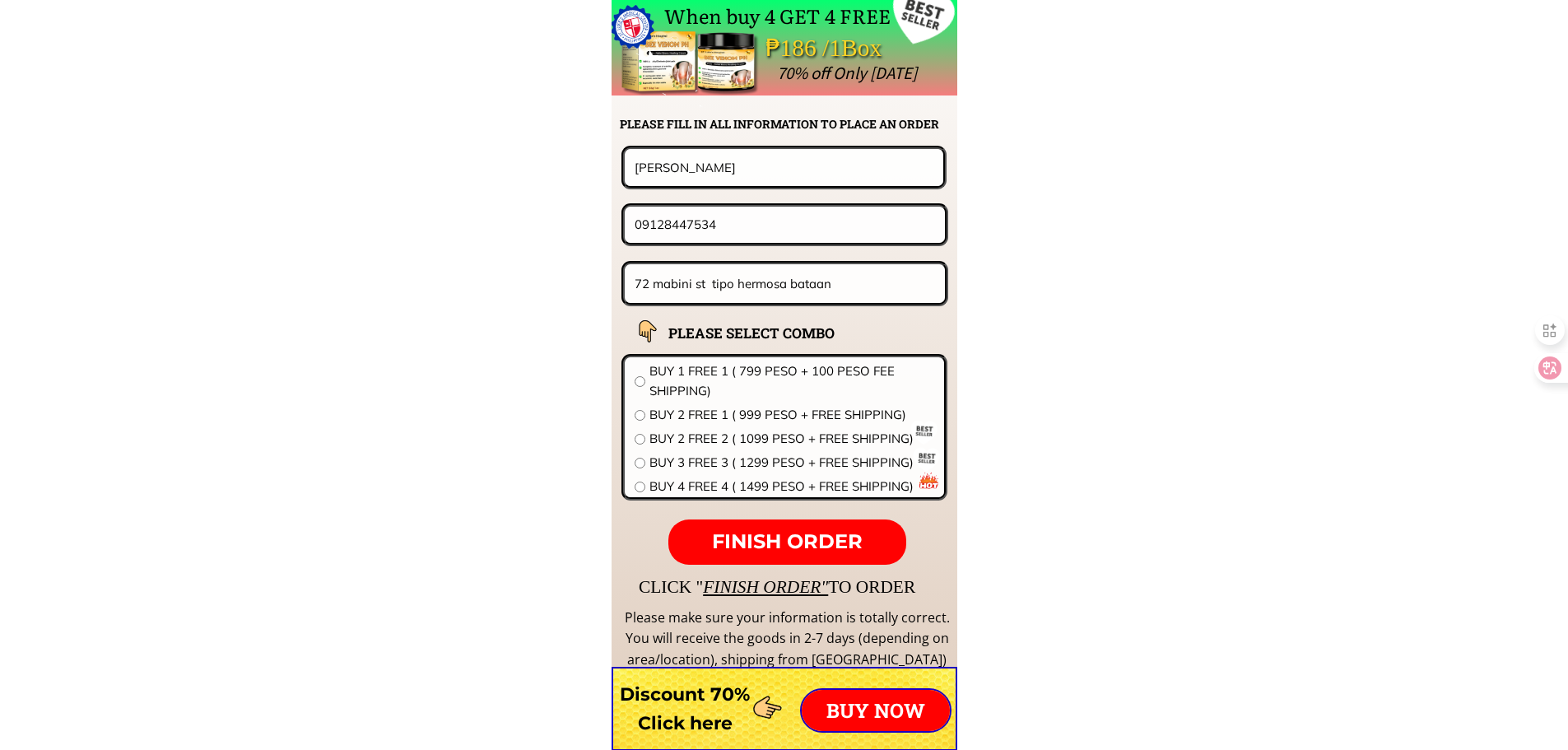
radio input "true"
click at [780, 537] on span "FINISH ORDER" at bounding box center [787, 541] width 150 height 24
